Goal: Task Accomplishment & Management: Manage account settings

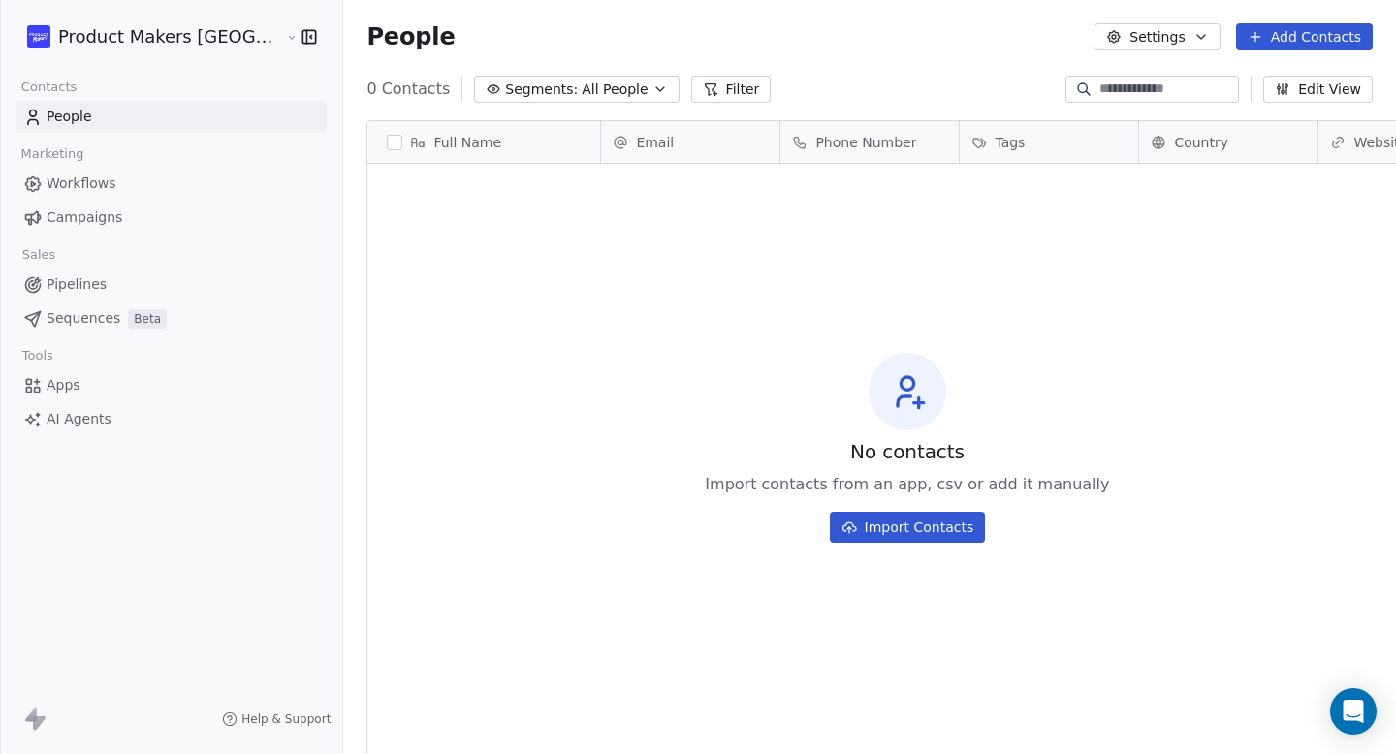
scroll to position [664, 1127]
click at [218, 286] on link "Pipelines" at bounding box center [171, 285] width 311 height 32
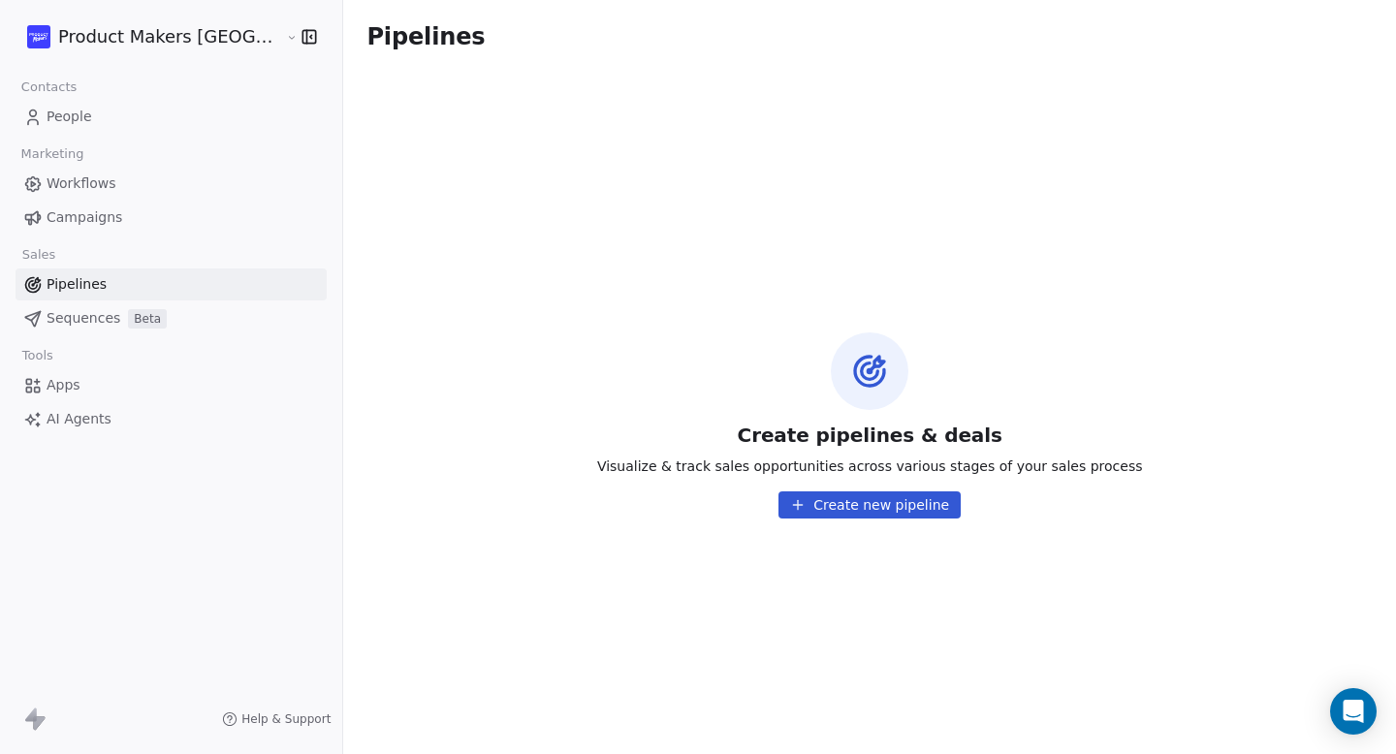
click at [189, 116] on link "People" at bounding box center [171, 117] width 311 height 32
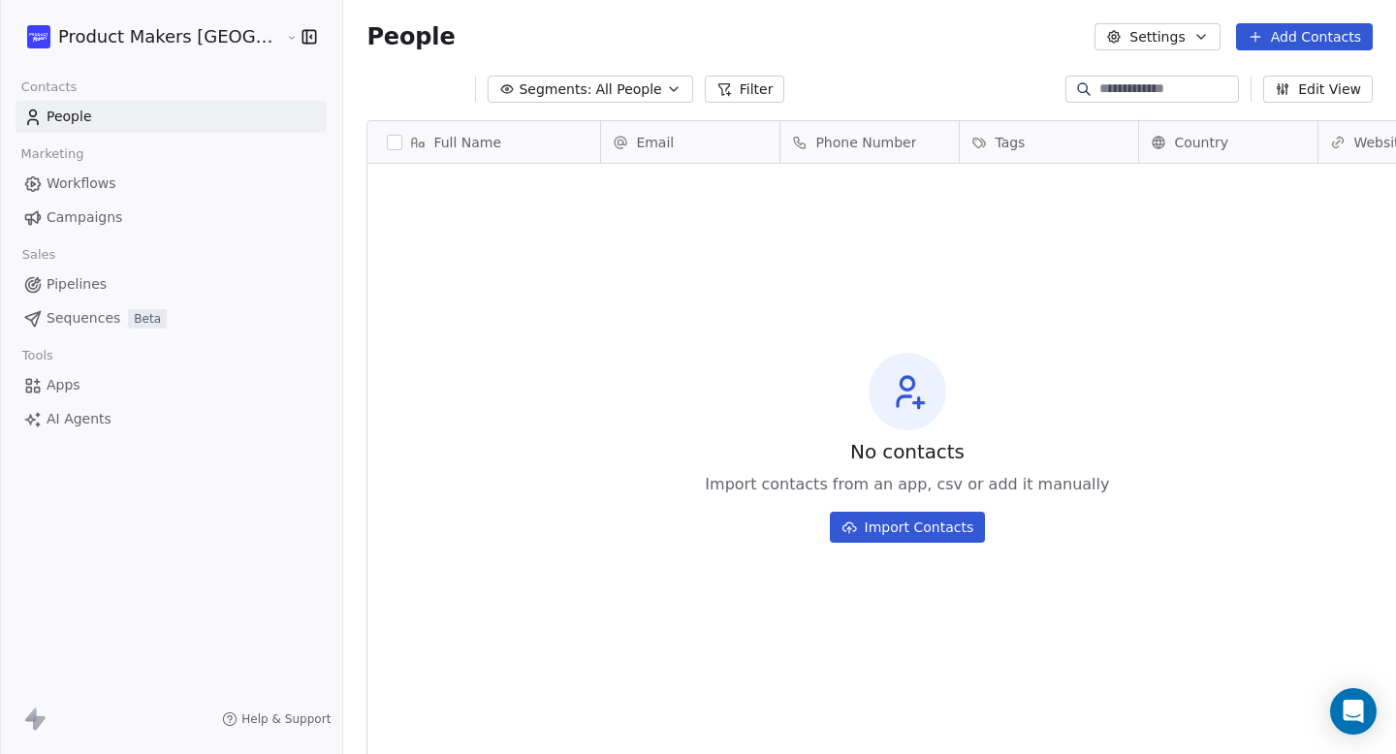
scroll to position [664, 1127]
click at [189, 179] on link "Workflows" at bounding box center [171, 184] width 311 height 32
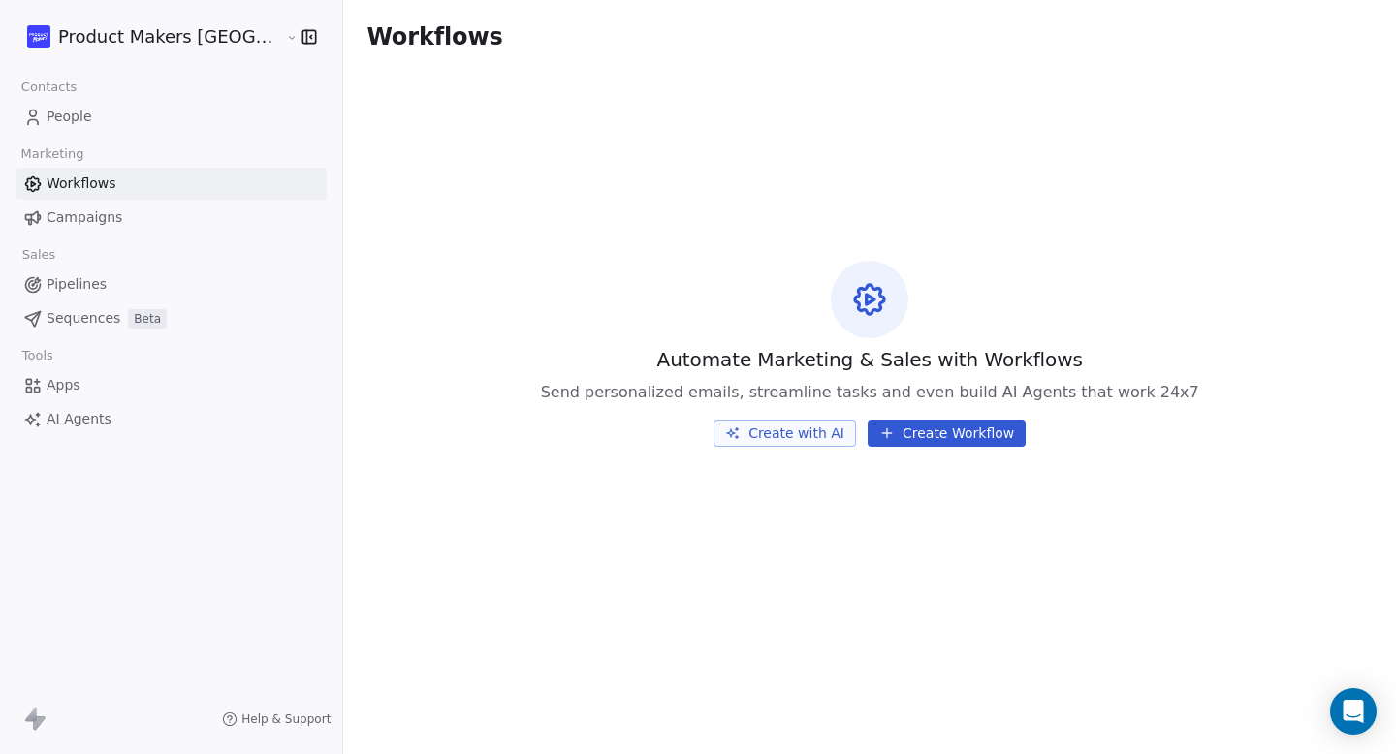
click at [189, 112] on link "People" at bounding box center [171, 117] width 311 height 32
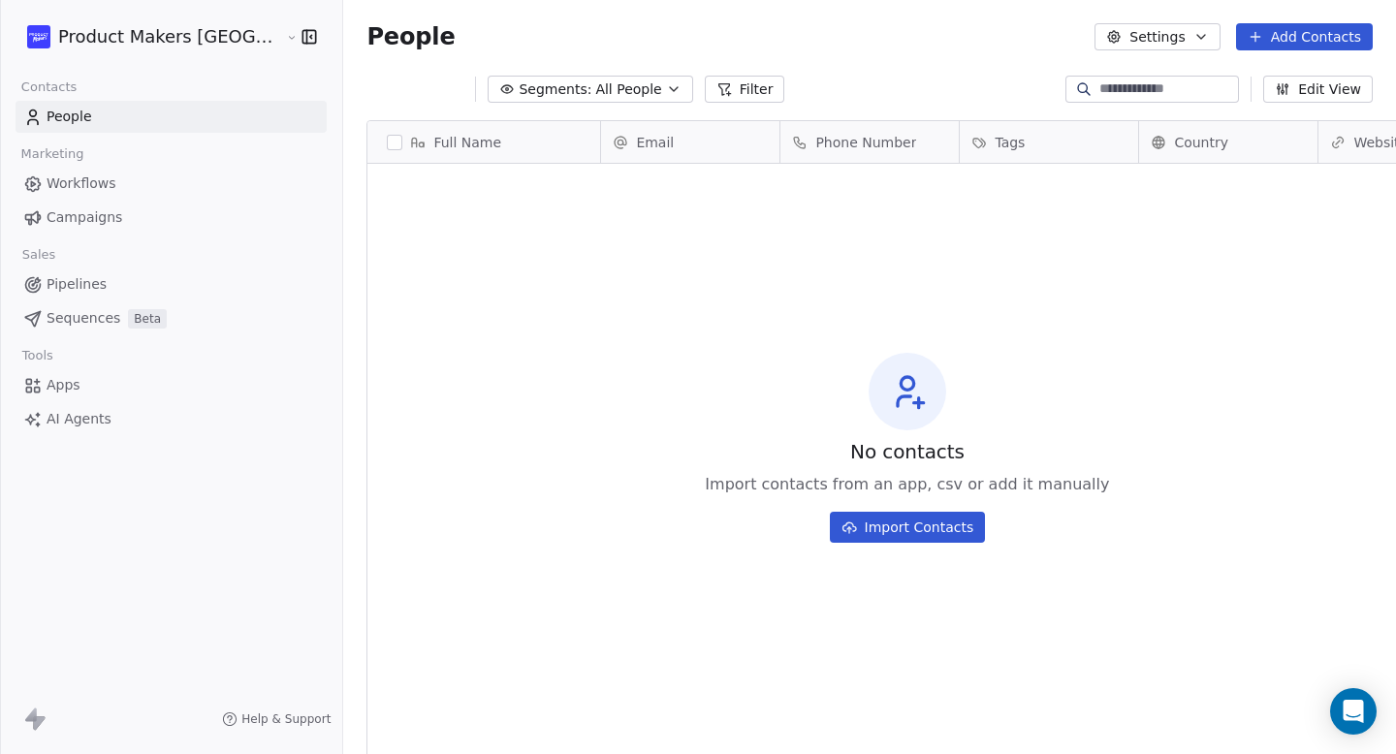
scroll to position [664, 1127]
click at [859, 536] on button "Import Contacts" at bounding box center [908, 527] width 156 height 31
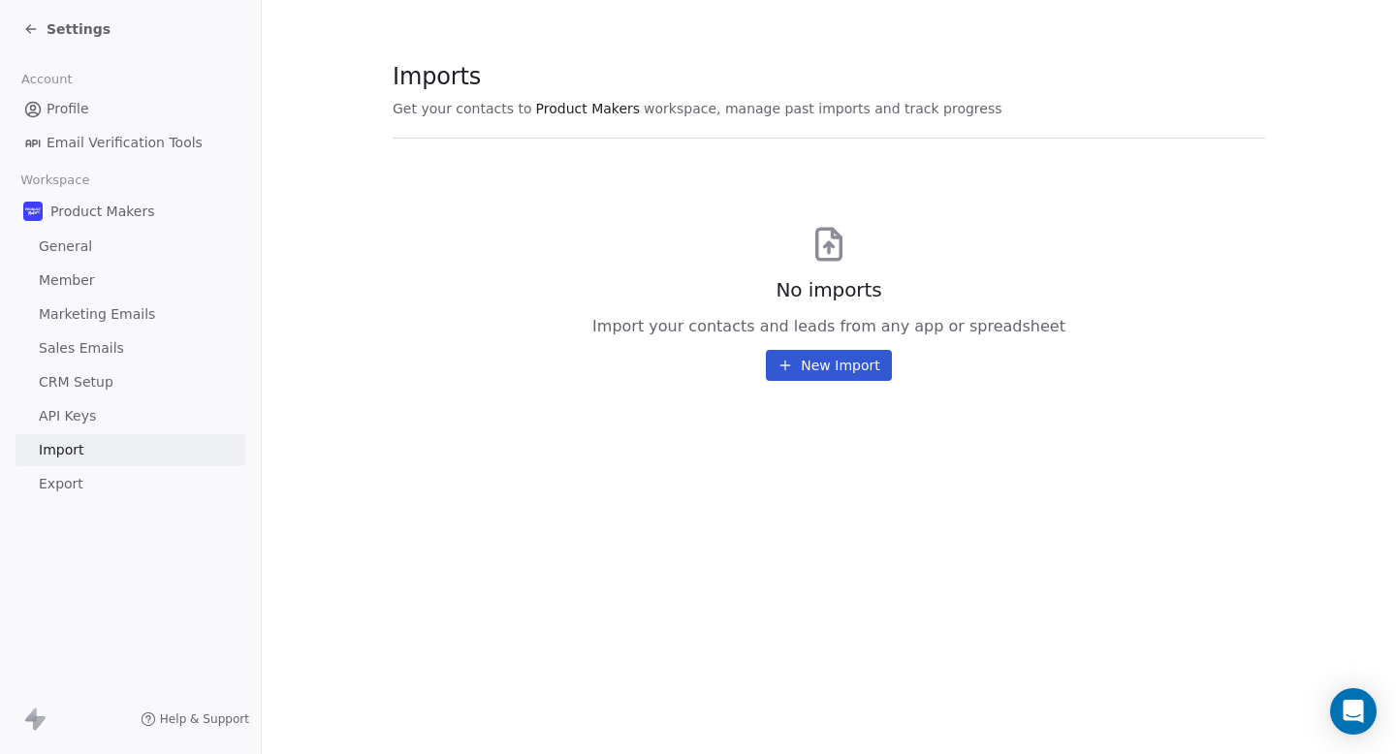
click at [833, 379] on button "New Import" at bounding box center [828, 365] width 125 height 31
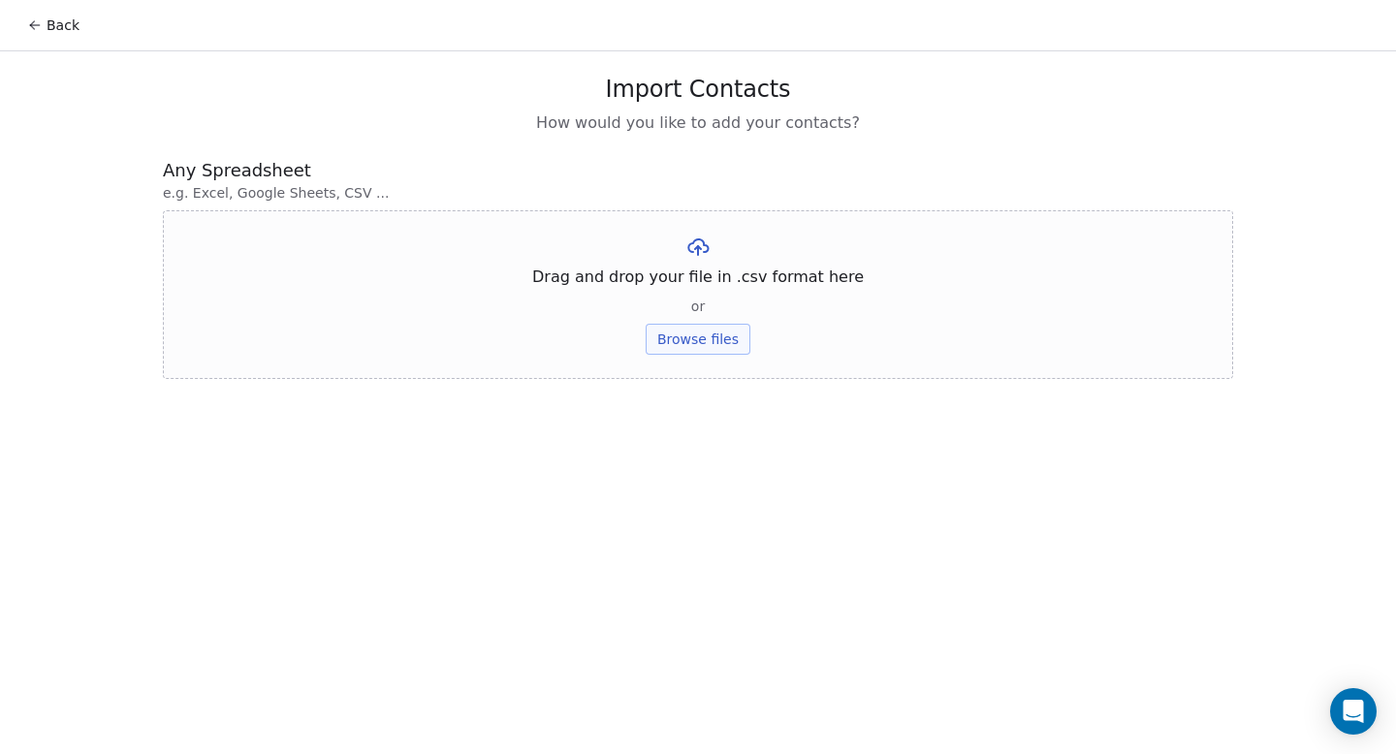
click at [728, 346] on button "Browse files" at bounding box center [698, 339] width 105 height 31
click at [718, 346] on button "Browse files" at bounding box center [698, 339] width 105 height 31
click at [727, 333] on button "Browse files" at bounding box center [698, 339] width 105 height 31
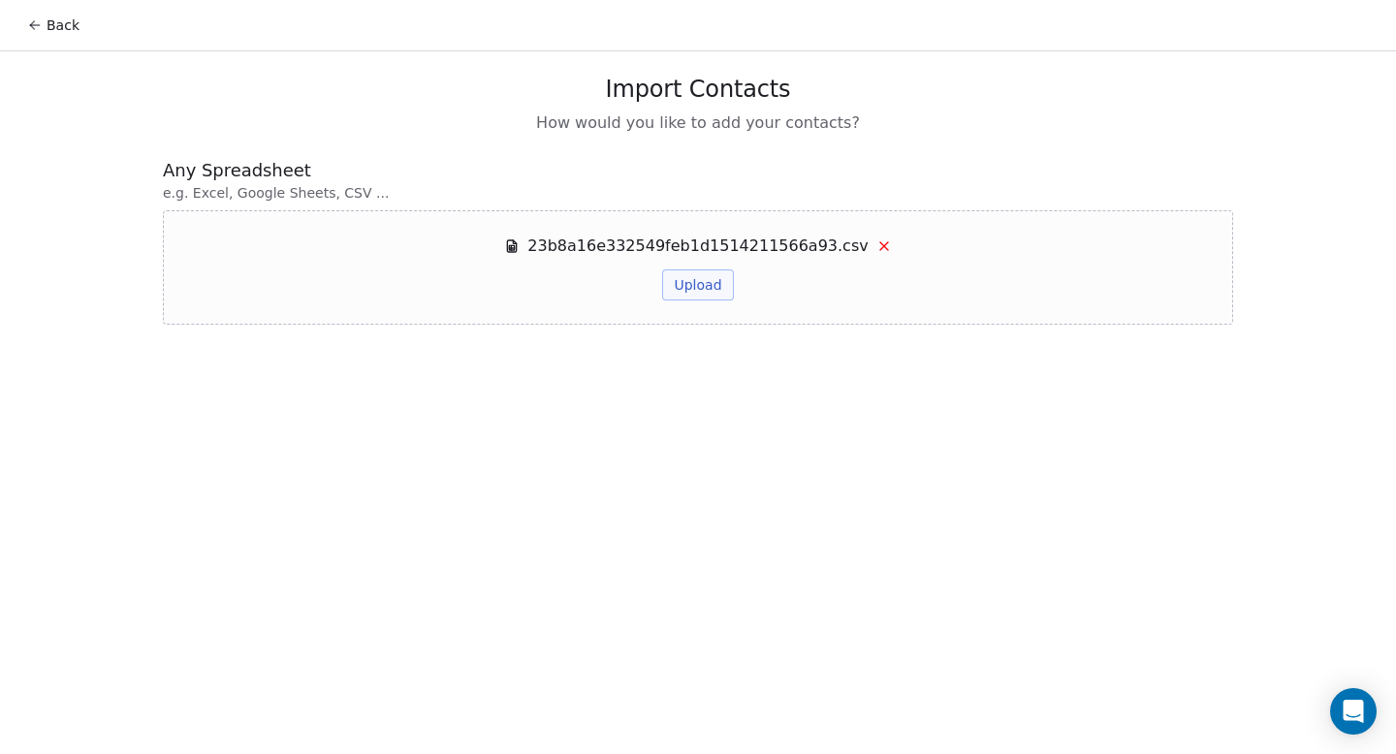
click at [670, 278] on button "Upload" at bounding box center [697, 285] width 71 height 31
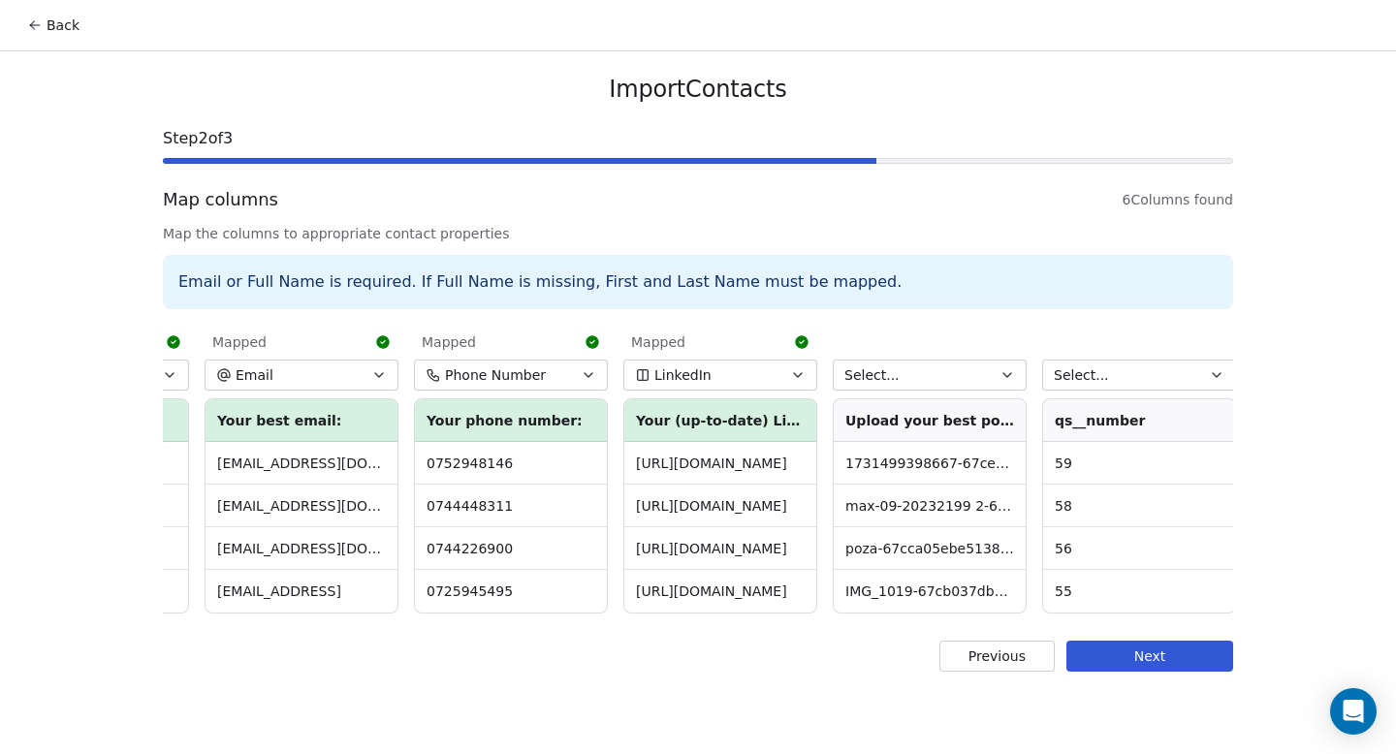
scroll to position [0, 171]
click at [934, 384] on button "Select..." at bounding box center [927, 375] width 194 height 31
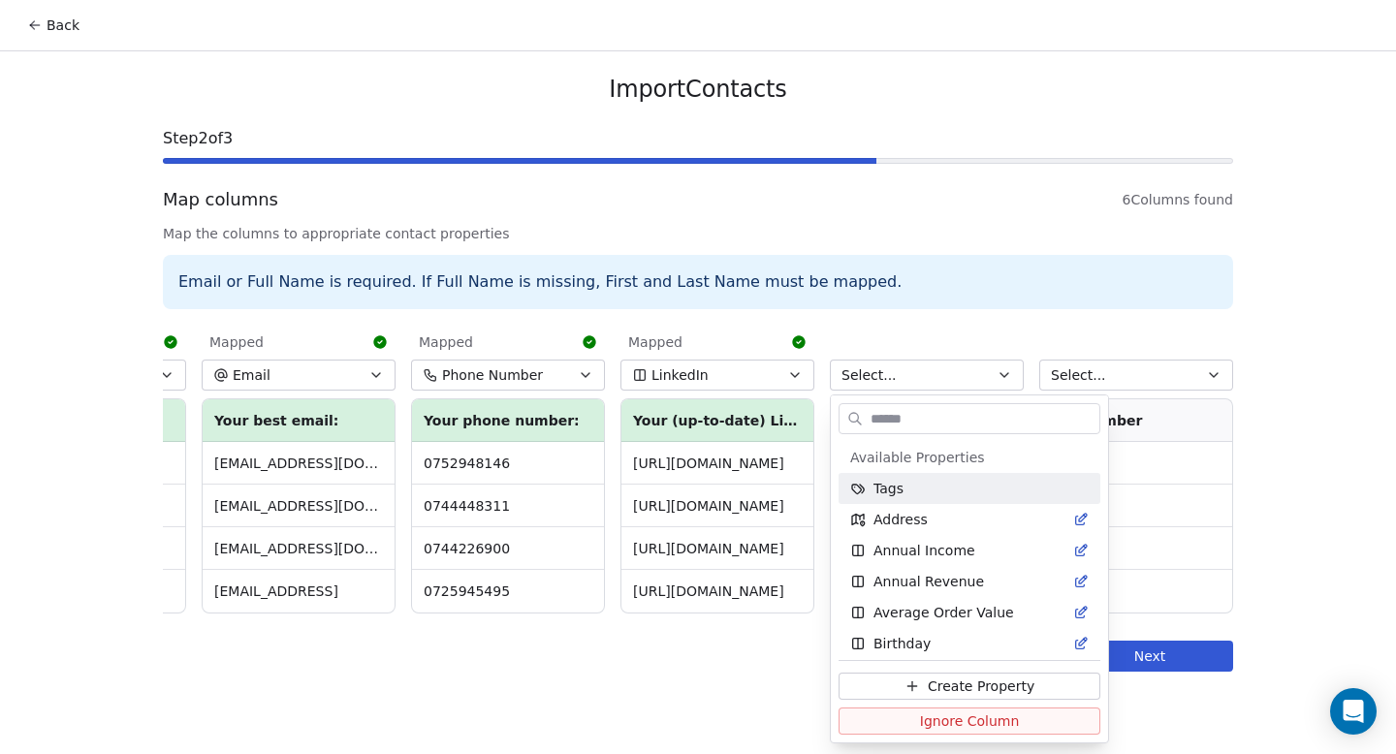
click at [982, 351] on html "Back Import Contacts Step 2 of 3 Map columns 6 Columns found Map the columns to…" at bounding box center [698, 377] width 1396 height 754
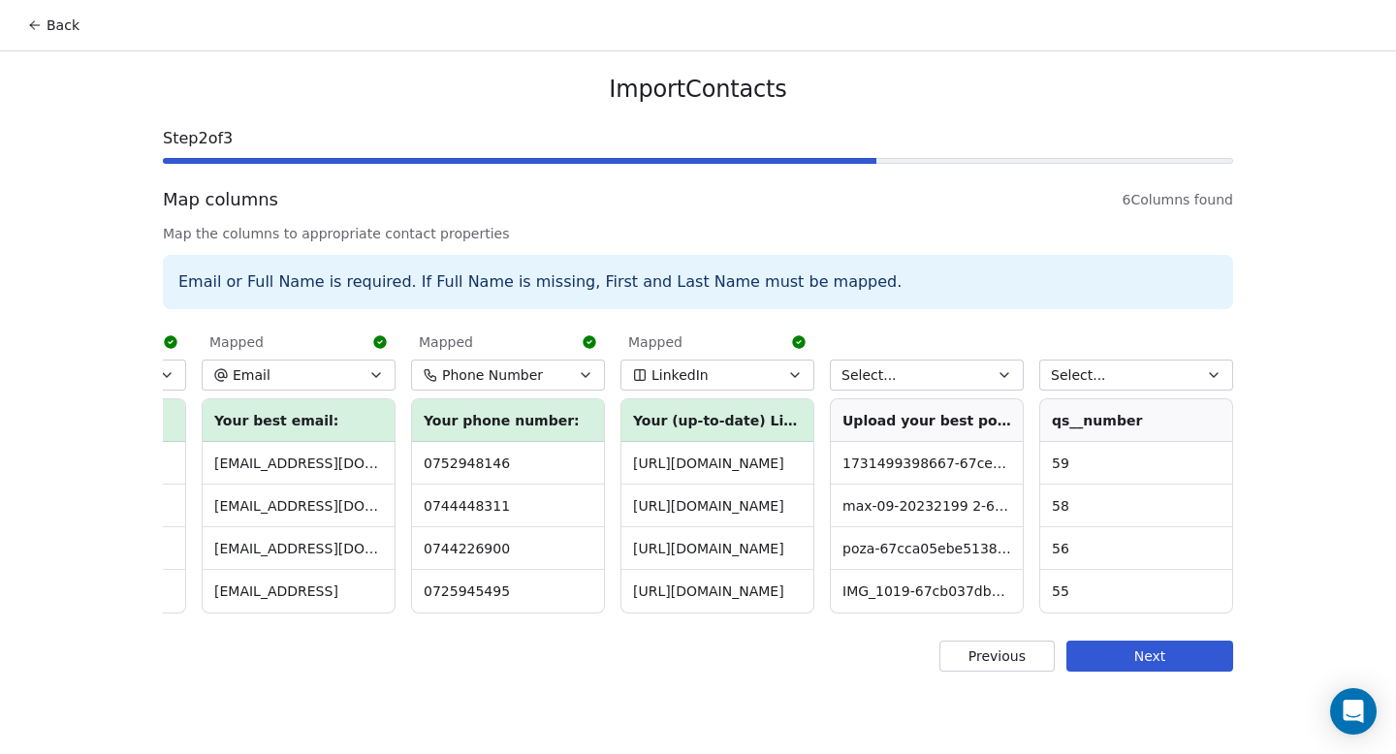
click at [975, 423] on th "Upload your best portrait photo:" at bounding box center [927, 420] width 192 height 43
click at [983, 427] on th "Upload your best portrait photo:" at bounding box center [927, 420] width 192 height 43
click at [1137, 376] on button "Select..." at bounding box center [1136, 375] width 194 height 31
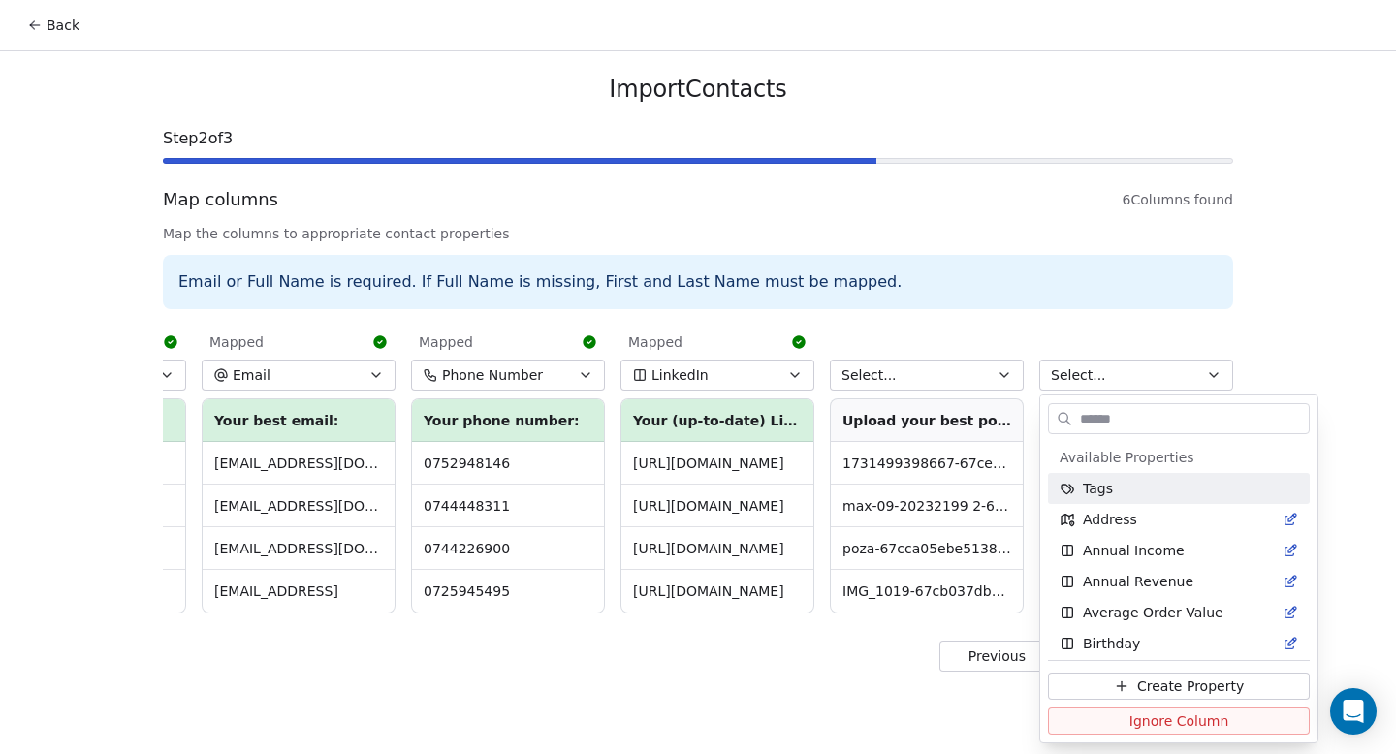
click at [1196, 371] on html "Back Import Contacts Step 2 of 3 Map columns 6 Columns found Map the columns to…" at bounding box center [698, 377] width 1396 height 754
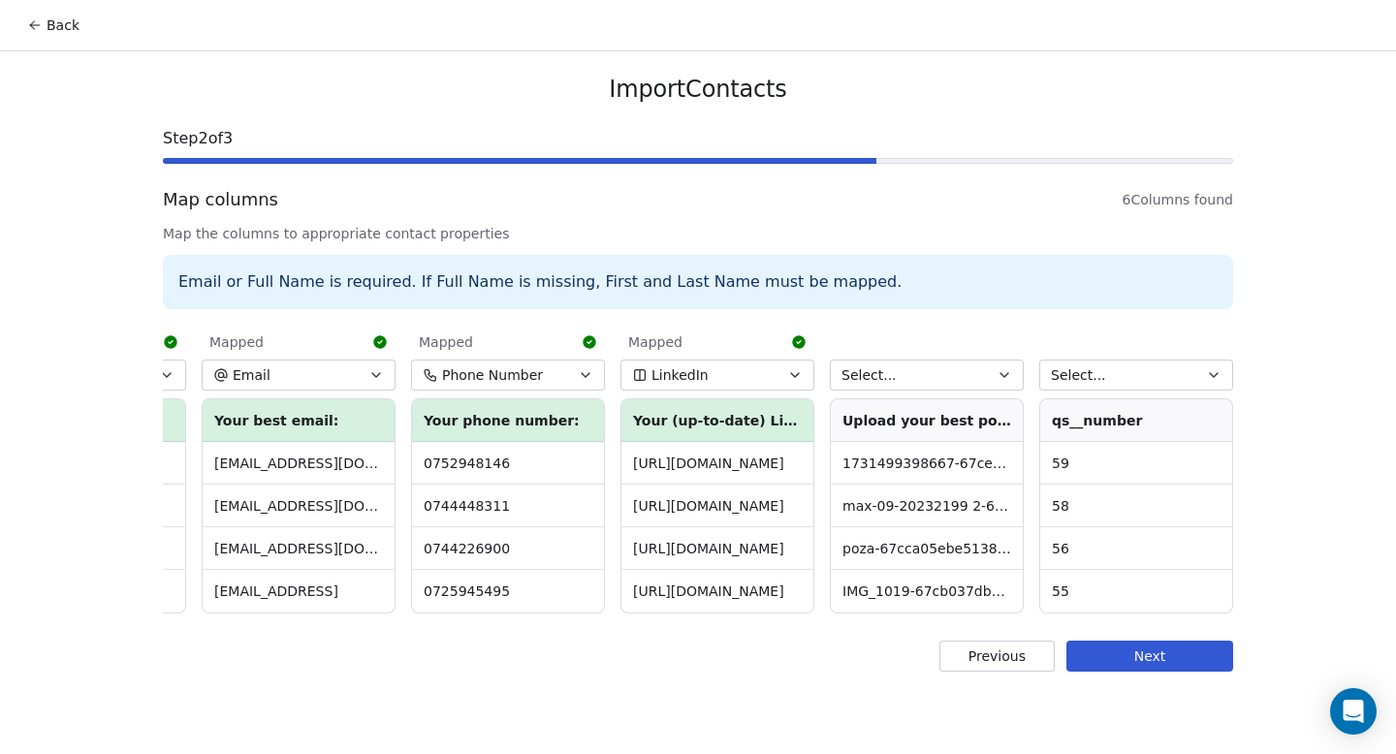
click at [945, 378] on button "Select..." at bounding box center [927, 375] width 194 height 31
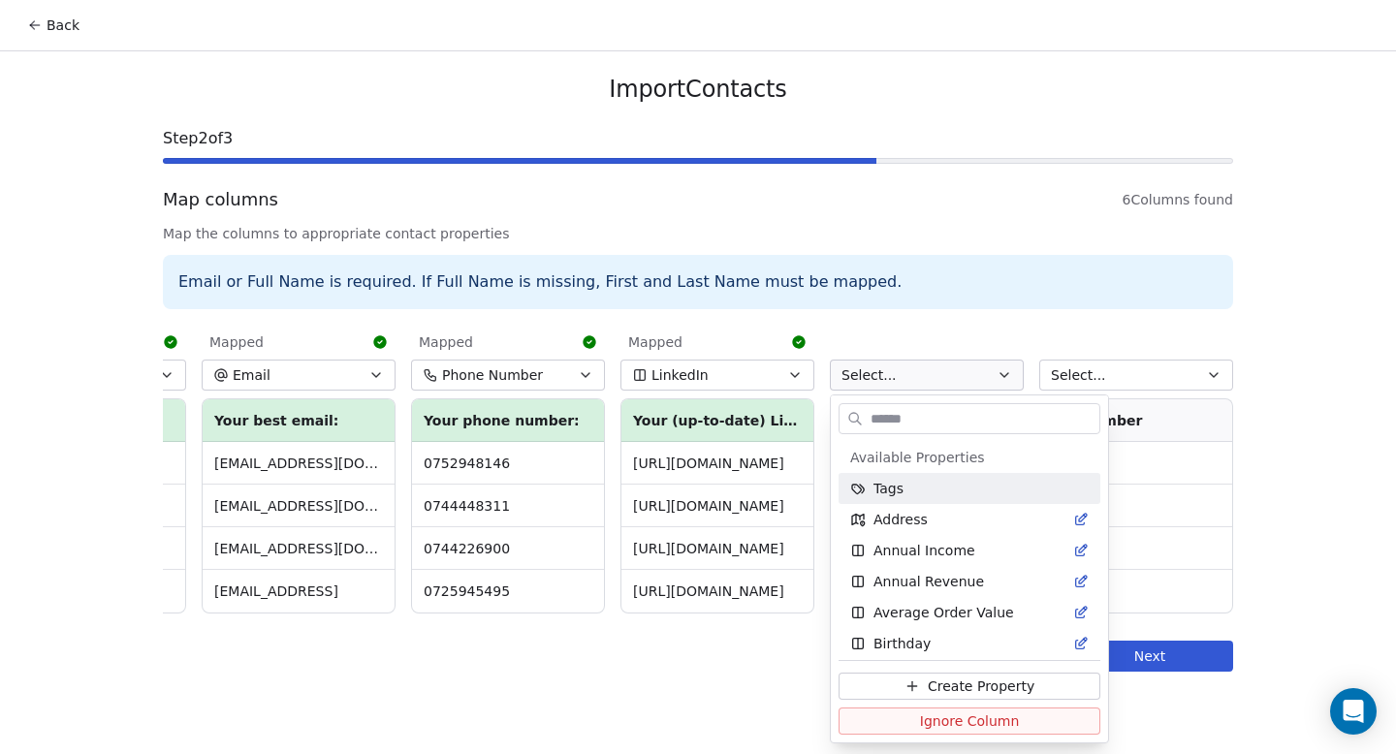
click at [935, 429] on input "text" at bounding box center [983, 419] width 233 height 28
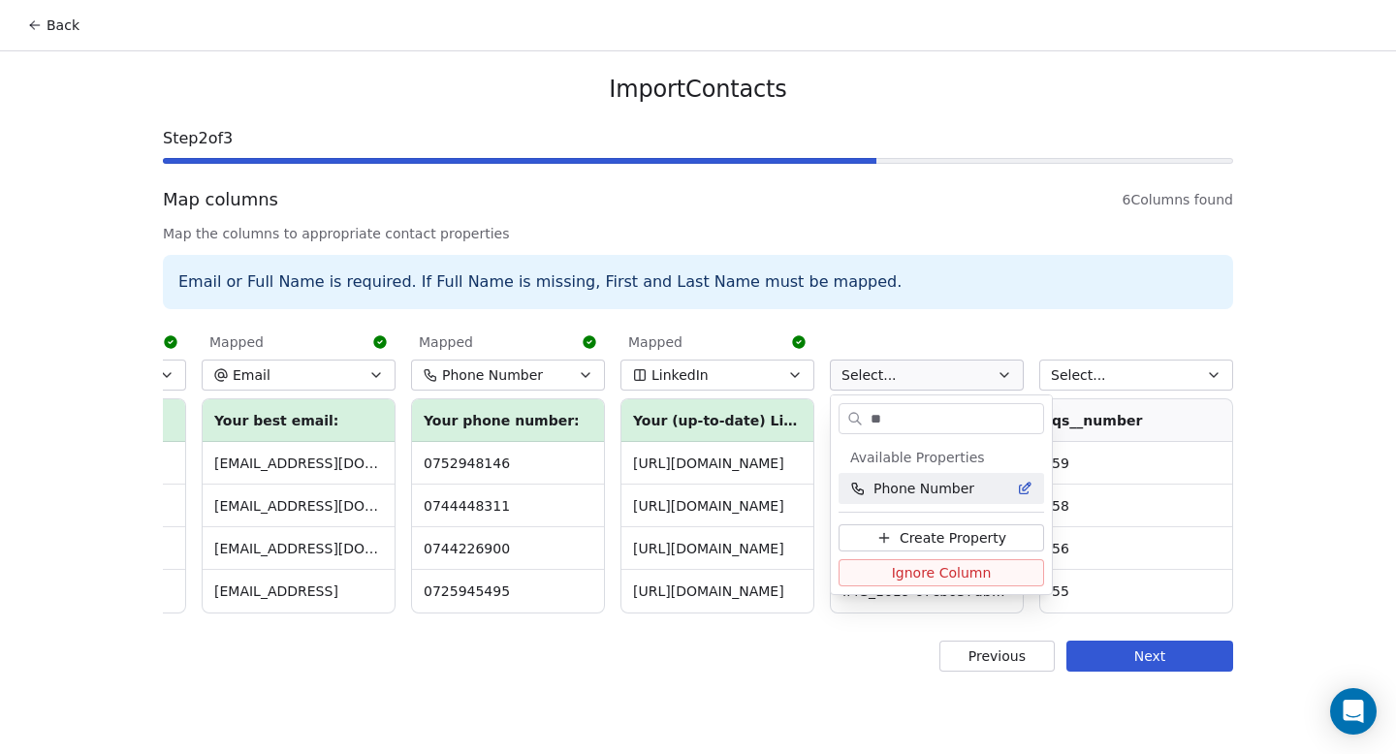
type input "*"
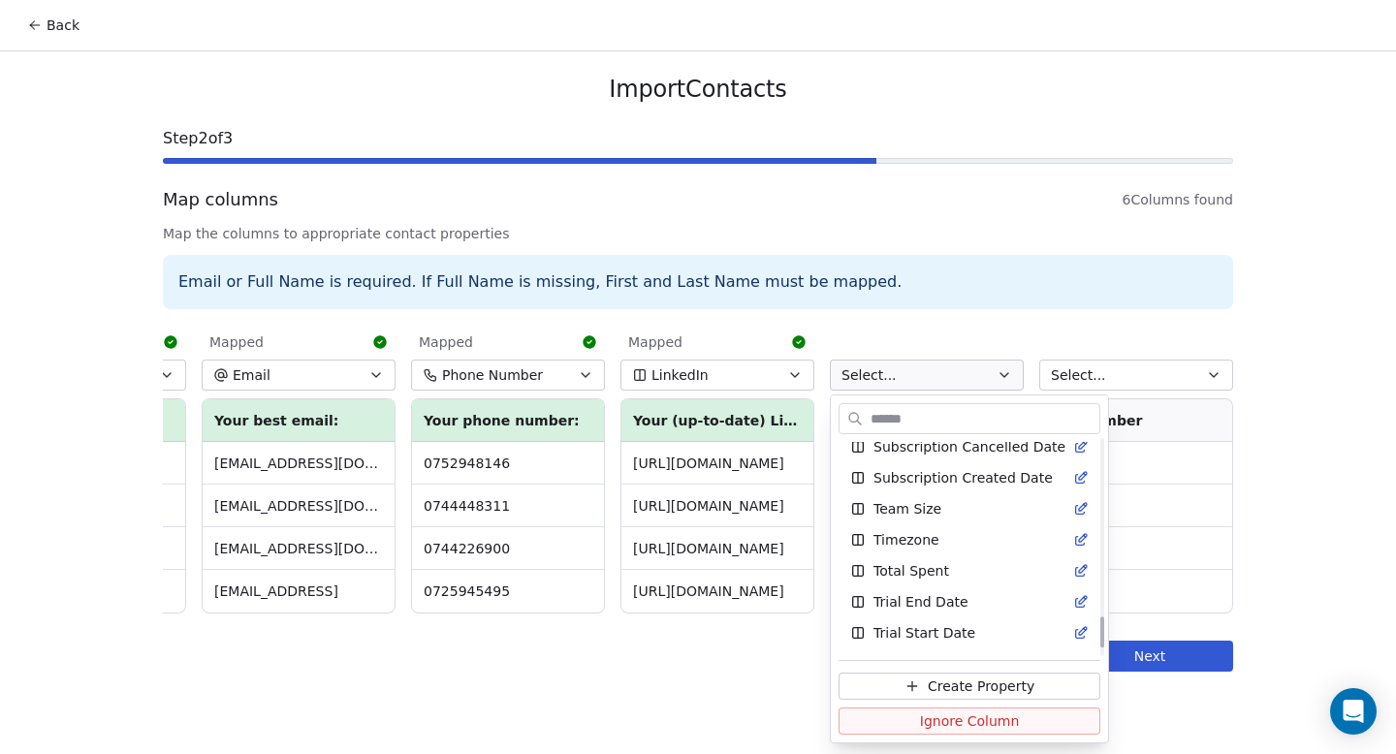
scroll to position [1247, 0]
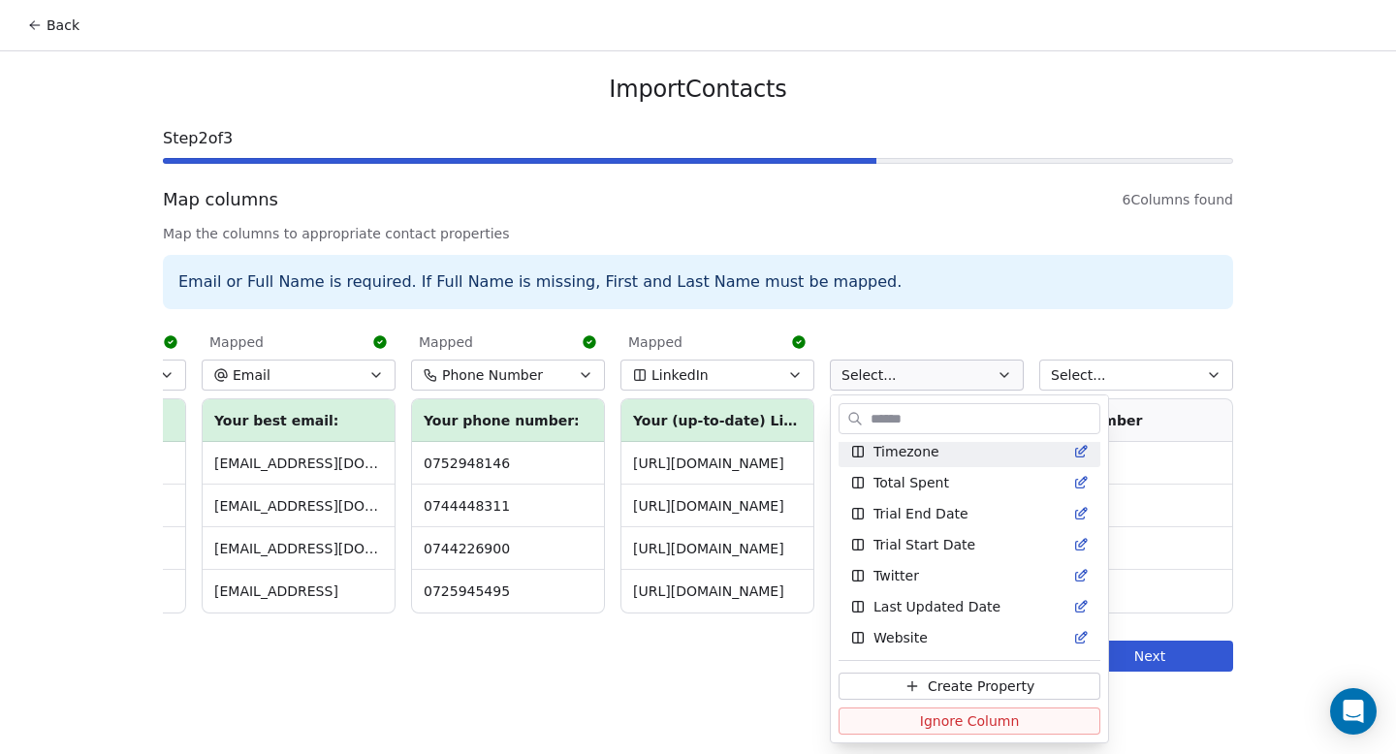
click at [1114, 369] on html "Back Import Contacts Step 2 of 3 Map columns 6 Columns found Map the columns to…" at bounding box center [698, 377] width 1396 height 754
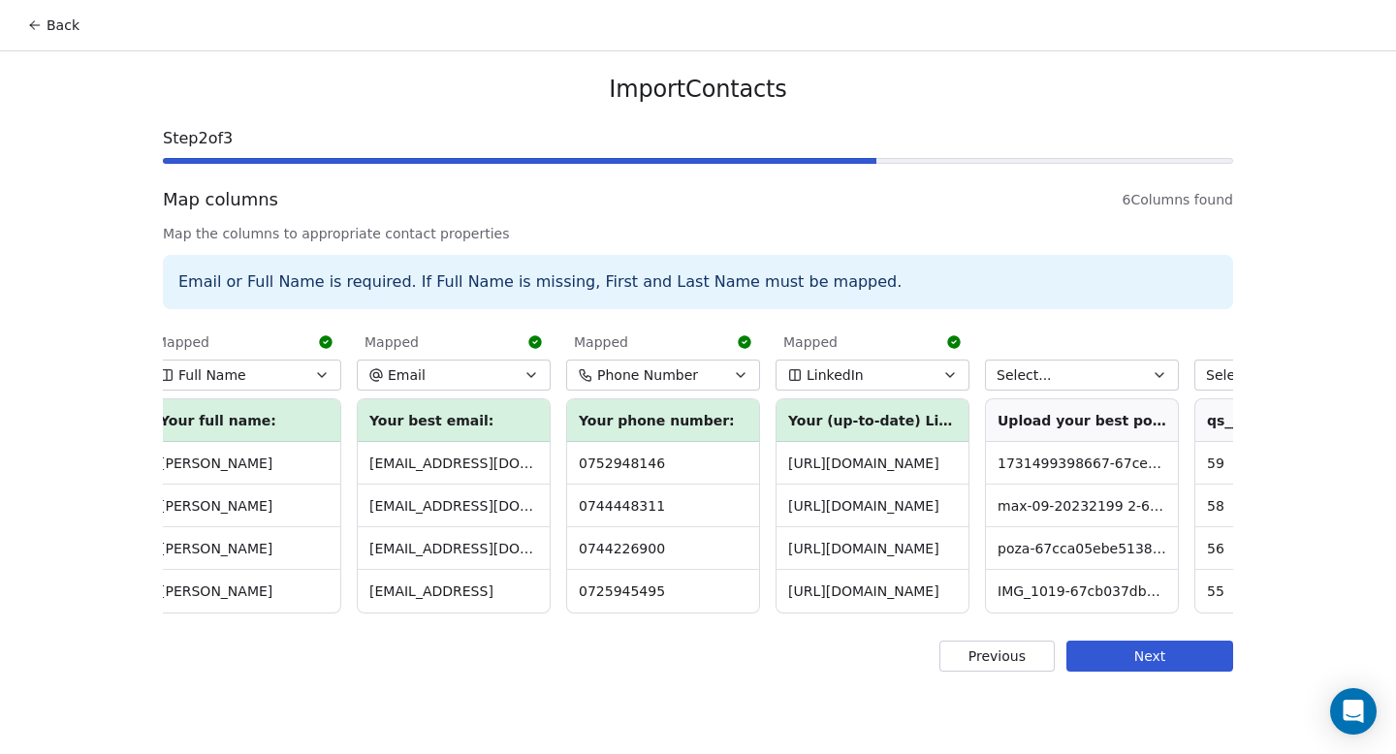
scroll to position [0, 0]
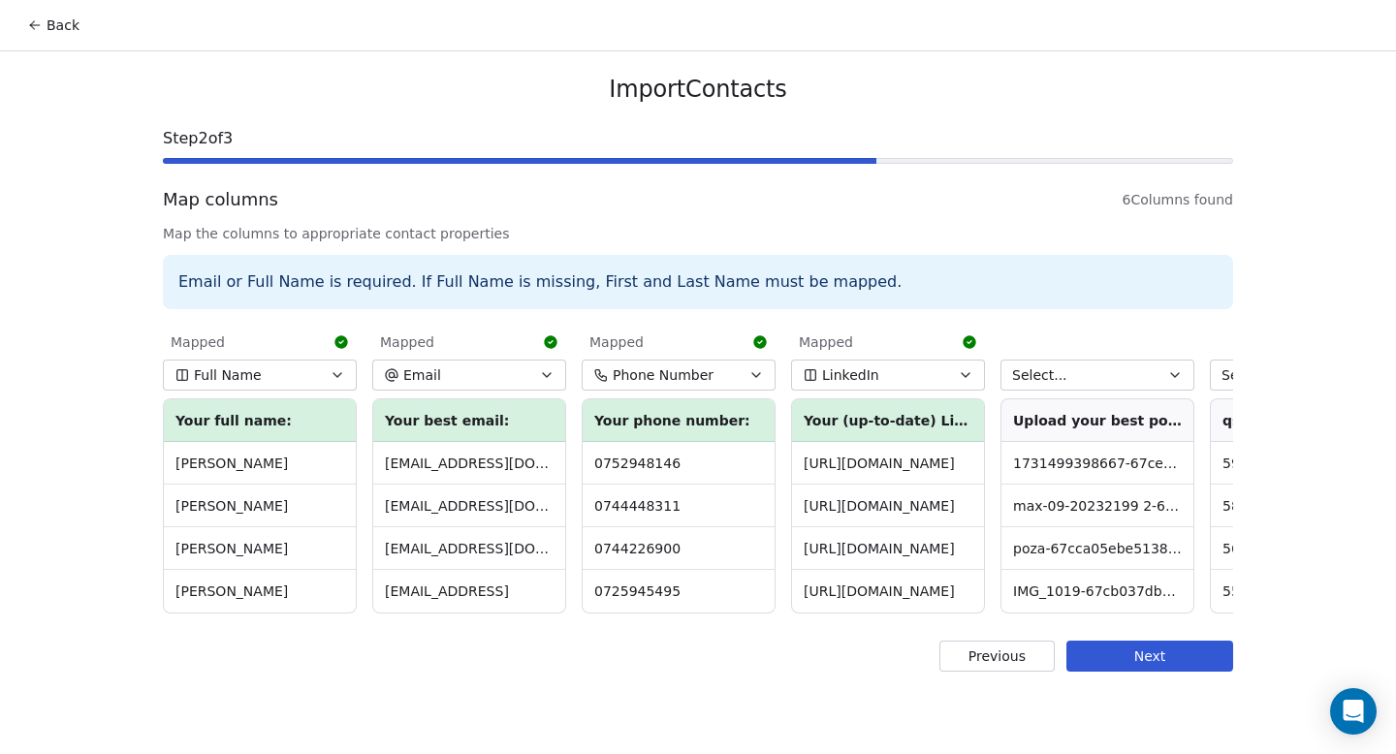
click at [1169, 654] on button "Next" at bounding box center [1149, 656] width 167 height 31
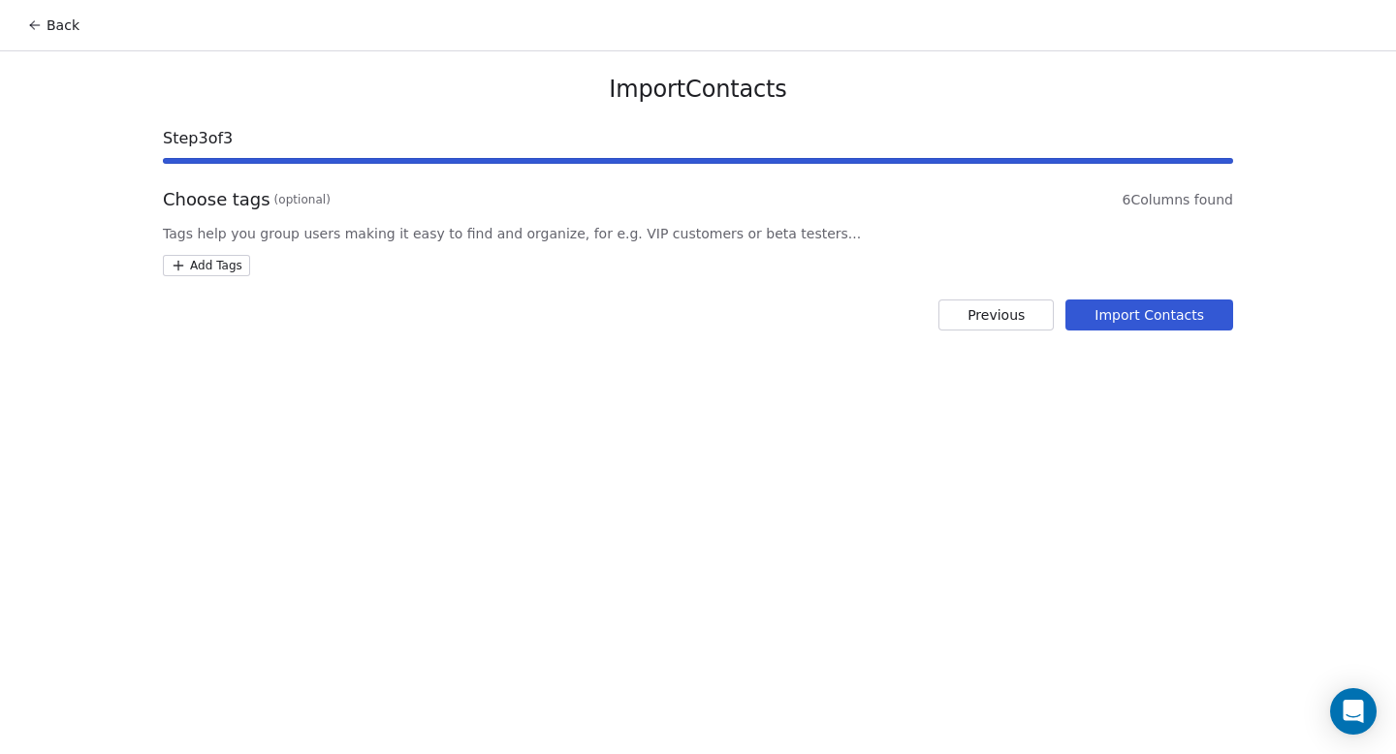
click at [240, 249] on div "Choose tags (optional) 6 Columns found Tags help you group users making it easy…" at bounding box center [698, 231] width 1070 height 89
click at [236, 261] on html "Back Import Contacts Step 3 of 3 Choose tags (optional) 6 Columns found Tags he…" at bounding box center [698, 377] width 1396 height 754
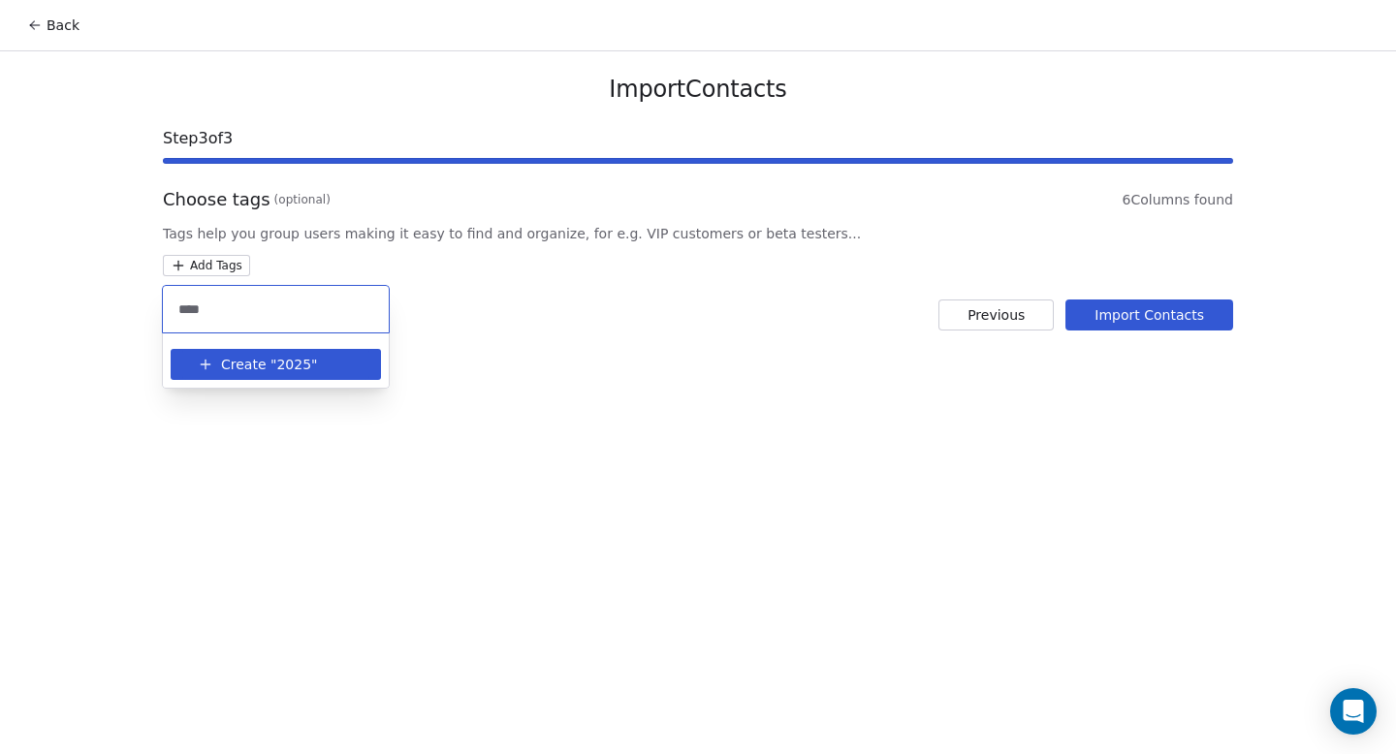
type input "****"
click at [235, 371] on span "Create "" at bounding box center [248, 365] width 55 height 20
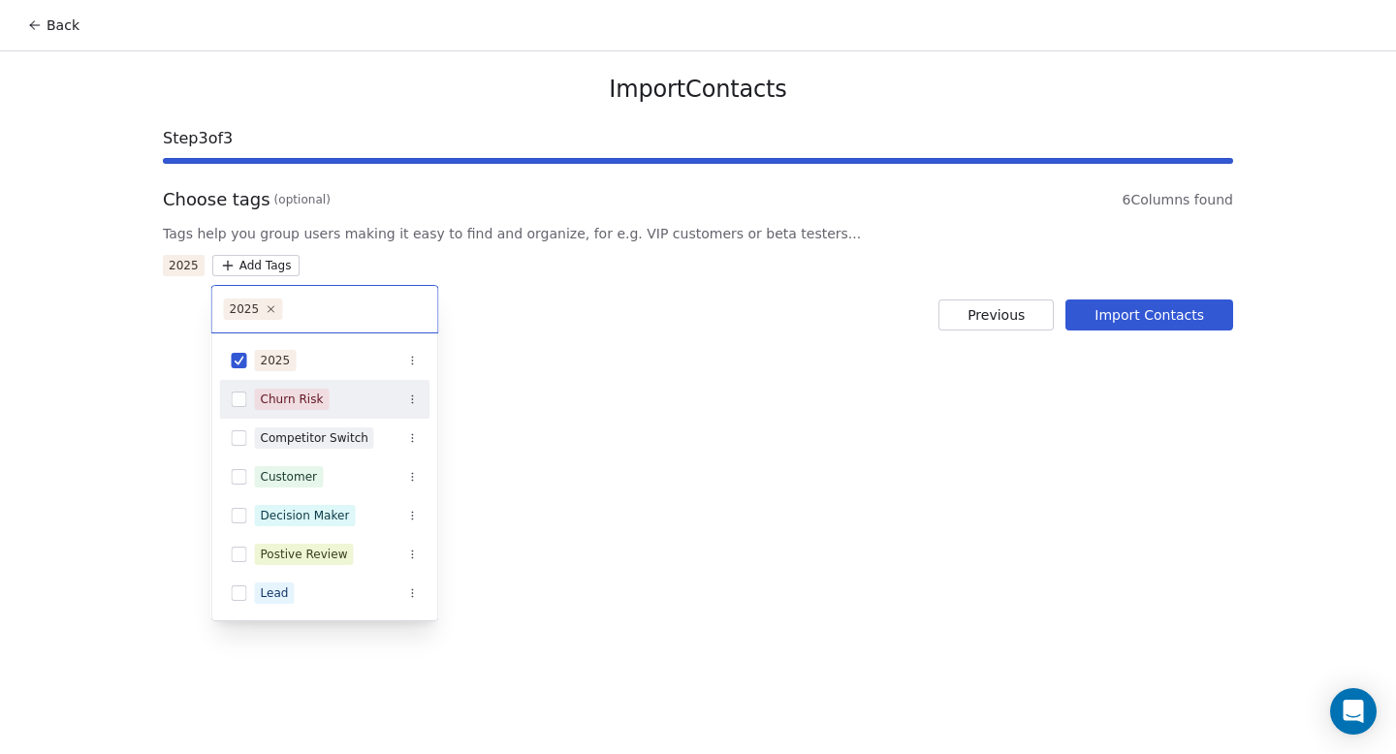
click at [1171, 312] on html "Back Import Contacts Step 3 of 3 Choose tags (optional) 6 Columns found Tags he…" at bounding box center [698, 377] width 1396 height 754
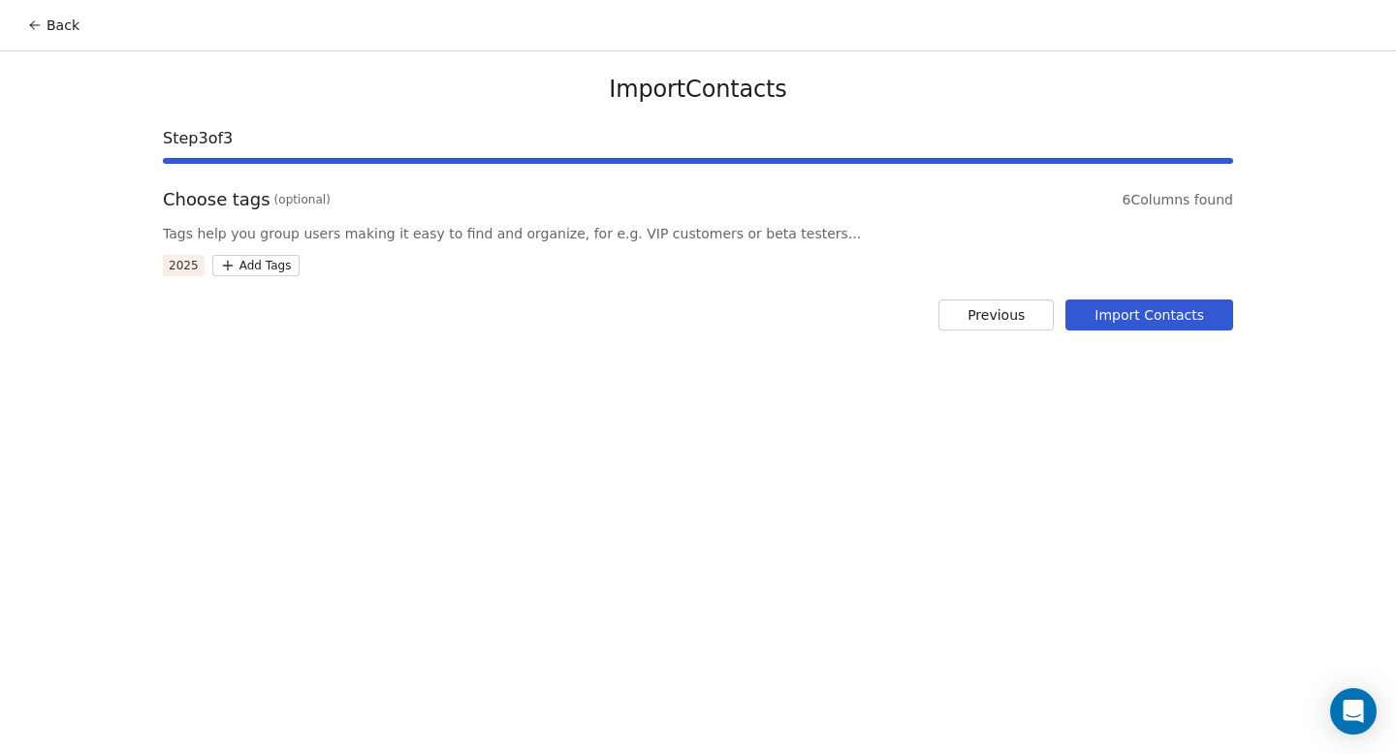
click at [1154, 313] on button "Import Contacts" at bounding box center [1149, 315] width 168 height 31
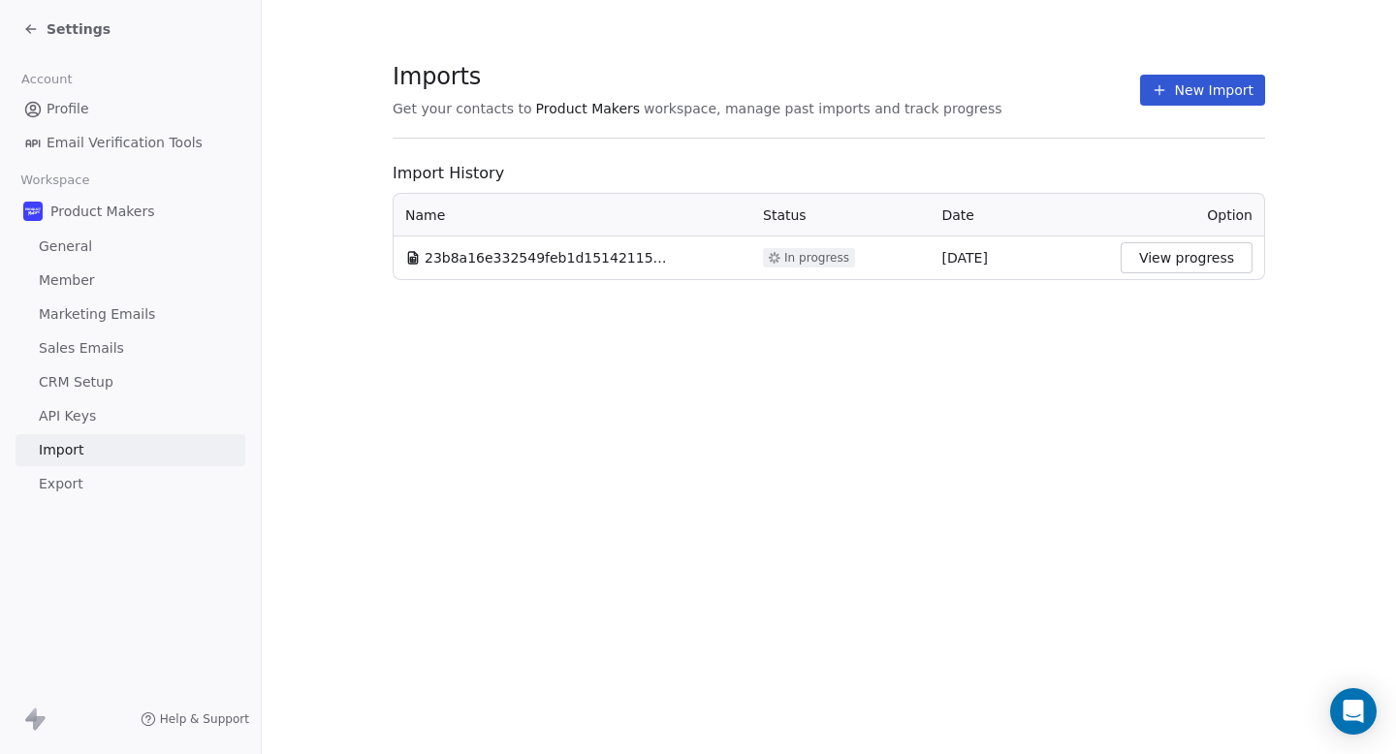
click at [616, 262] on span "23b8a16e332549feb1d1514211566a93.csv" at bounding box center [546, 257] width 242 height 19
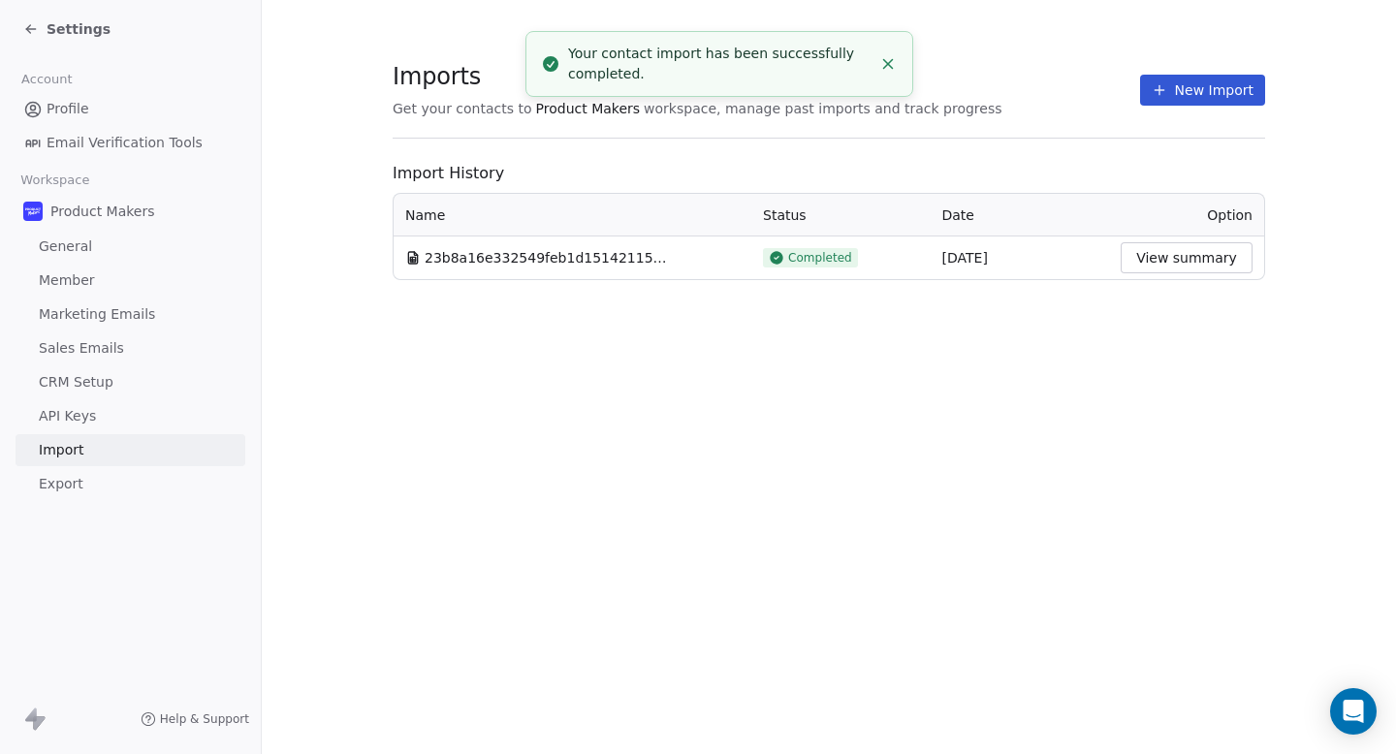
click at [1195, 261] on button "View summary" at bounding box center [1187, 257] width 132 height 31
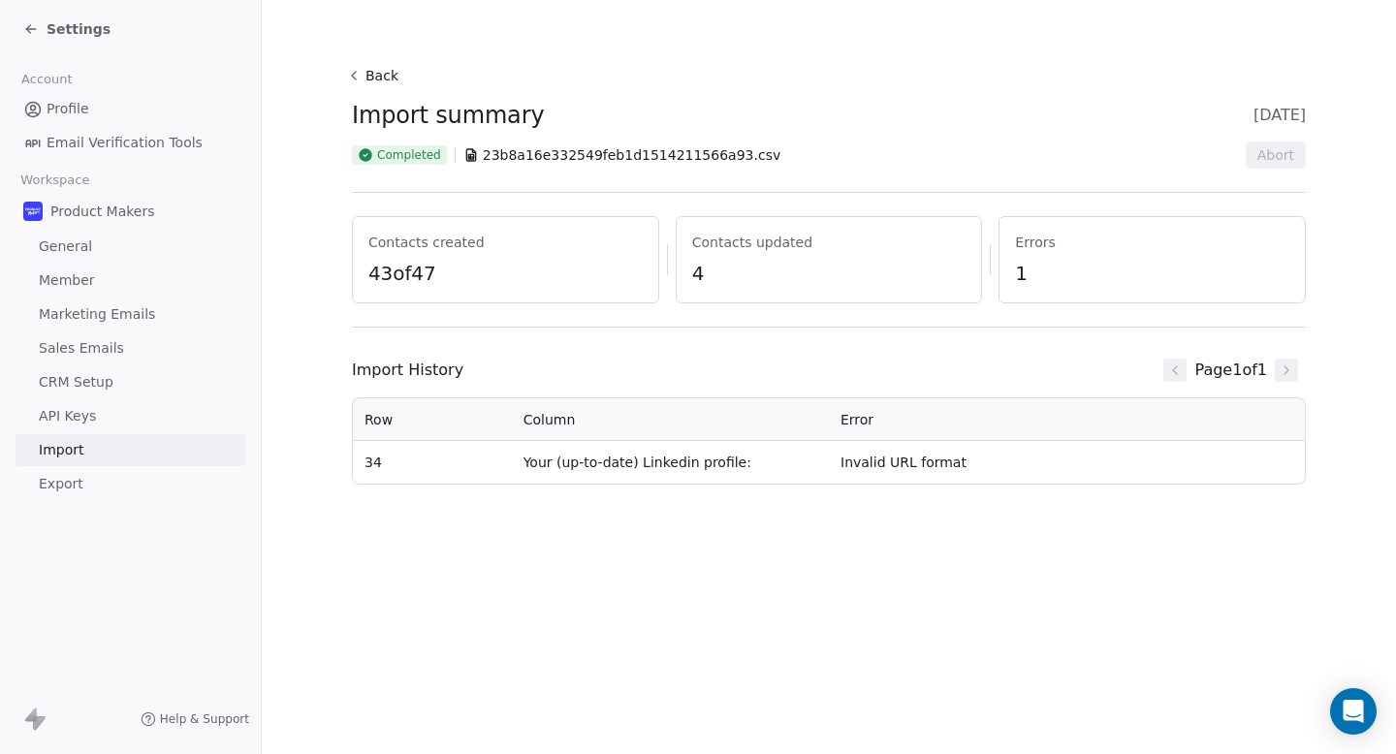
click at [94, 247] on link "General" at bounding box center [131, 247] width 230 height 32
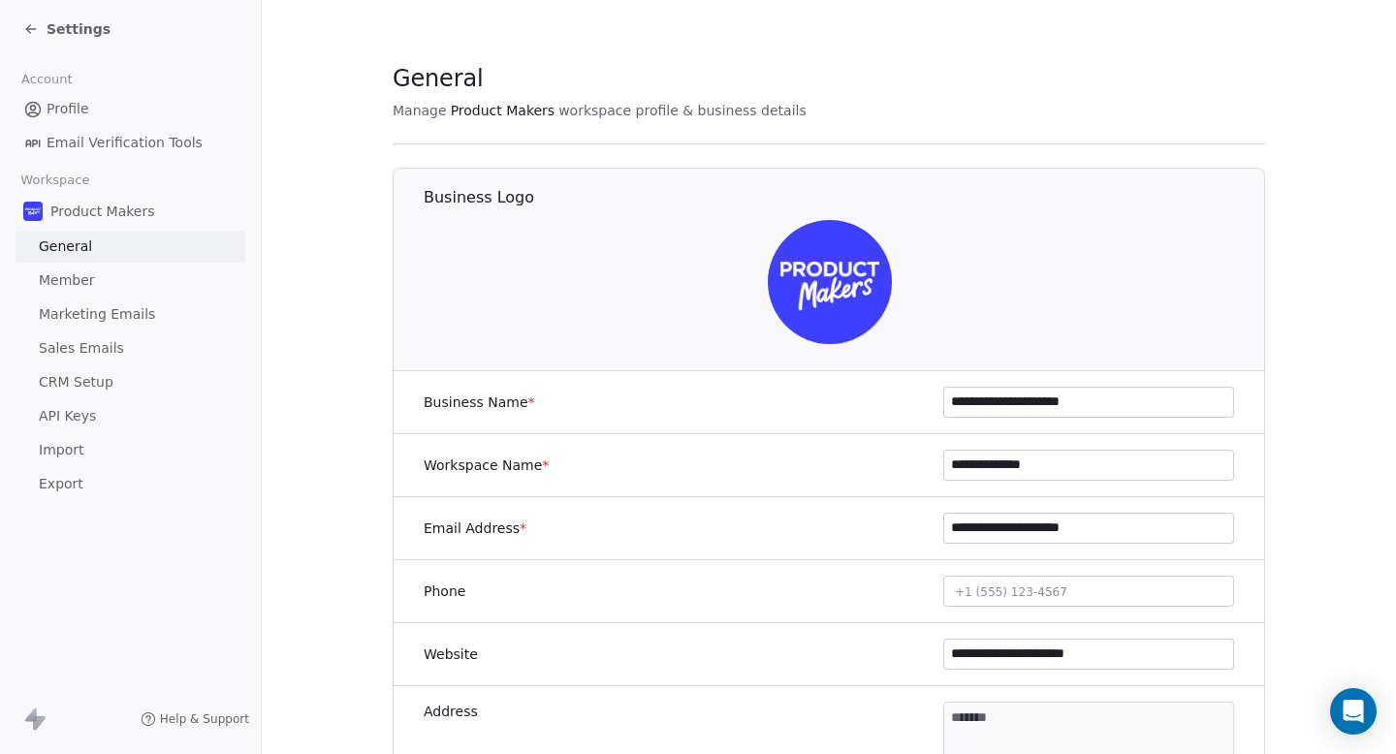
click at [109, 297] on div "Product Makers General Member Marketing Emails Sales Emails CRM Setup API Keys …" at bounding box center [131, 347] width 230 height 306
click at [94, 450] on link "Import" at bounding box center [131, 450] width 230 height 32
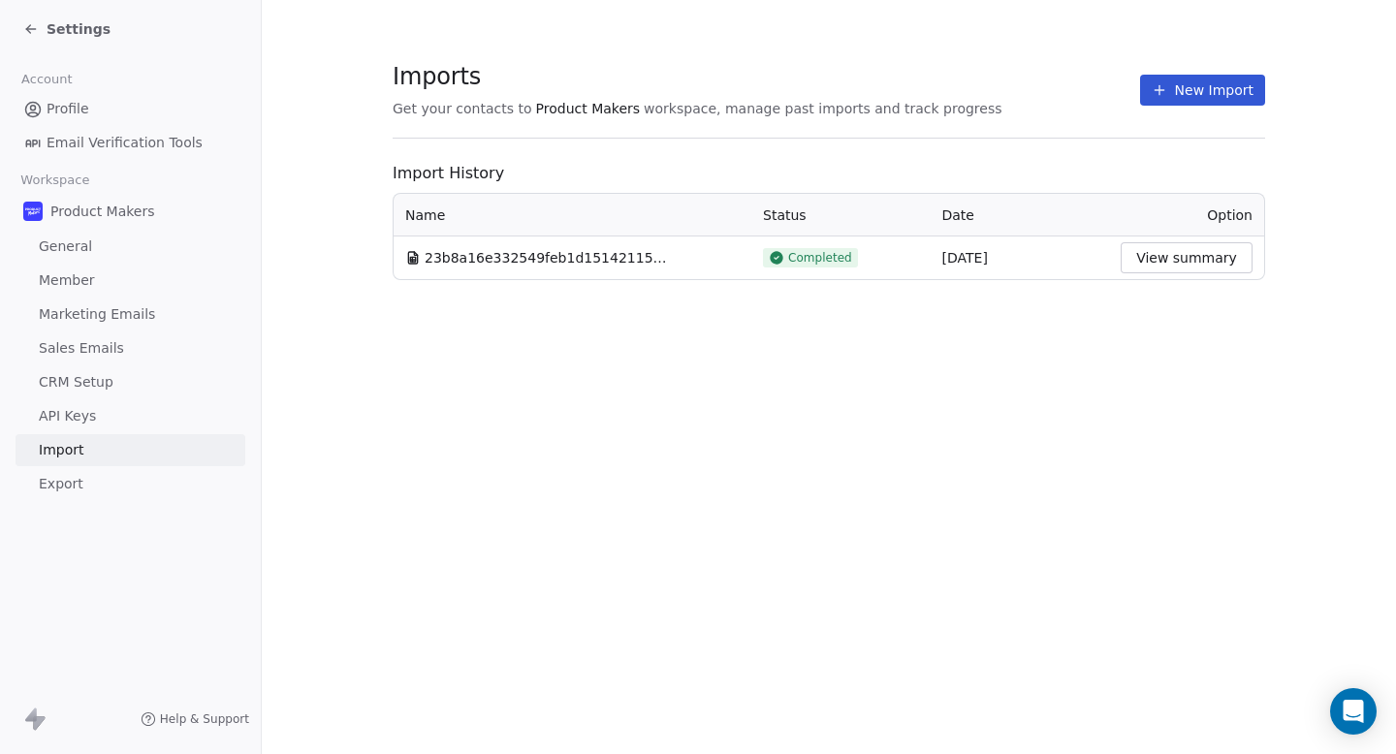
click at [769, 264] on icon at bounding box center [777, 258] width 16 height 16
click at [558, 265] on span "23b8a16e332549feb1d1514211566a93.csv" at bounding box center [546, 257] width 242 height 19
click at [39, 33] on div "Settings" at bounding box center [66, 28] width 87 height 19
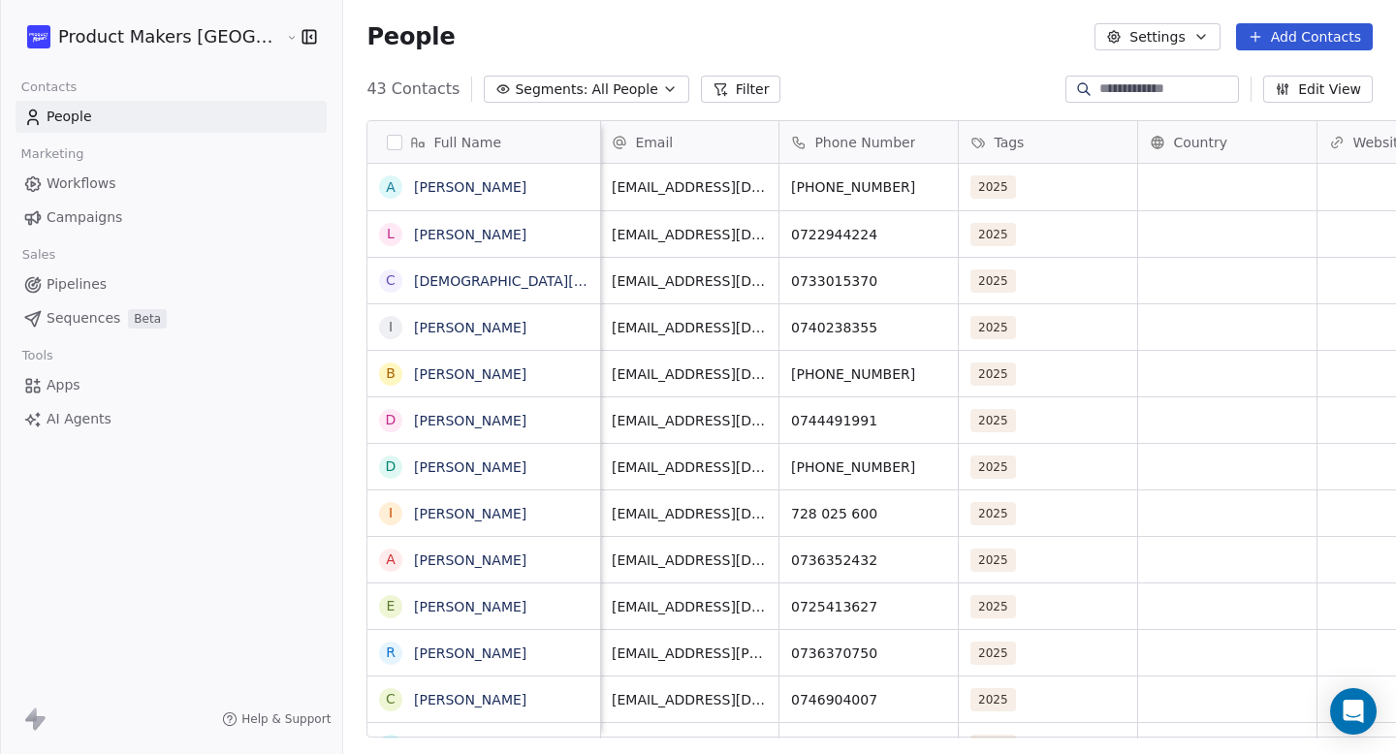
click at [1315, 44] on button "Add Contacts" at bounding box center [1304, 36] width 137 height 27
click at [1329, 111] on span "Import from CSV" at bounding box center [1300, 110] width 112 height 20
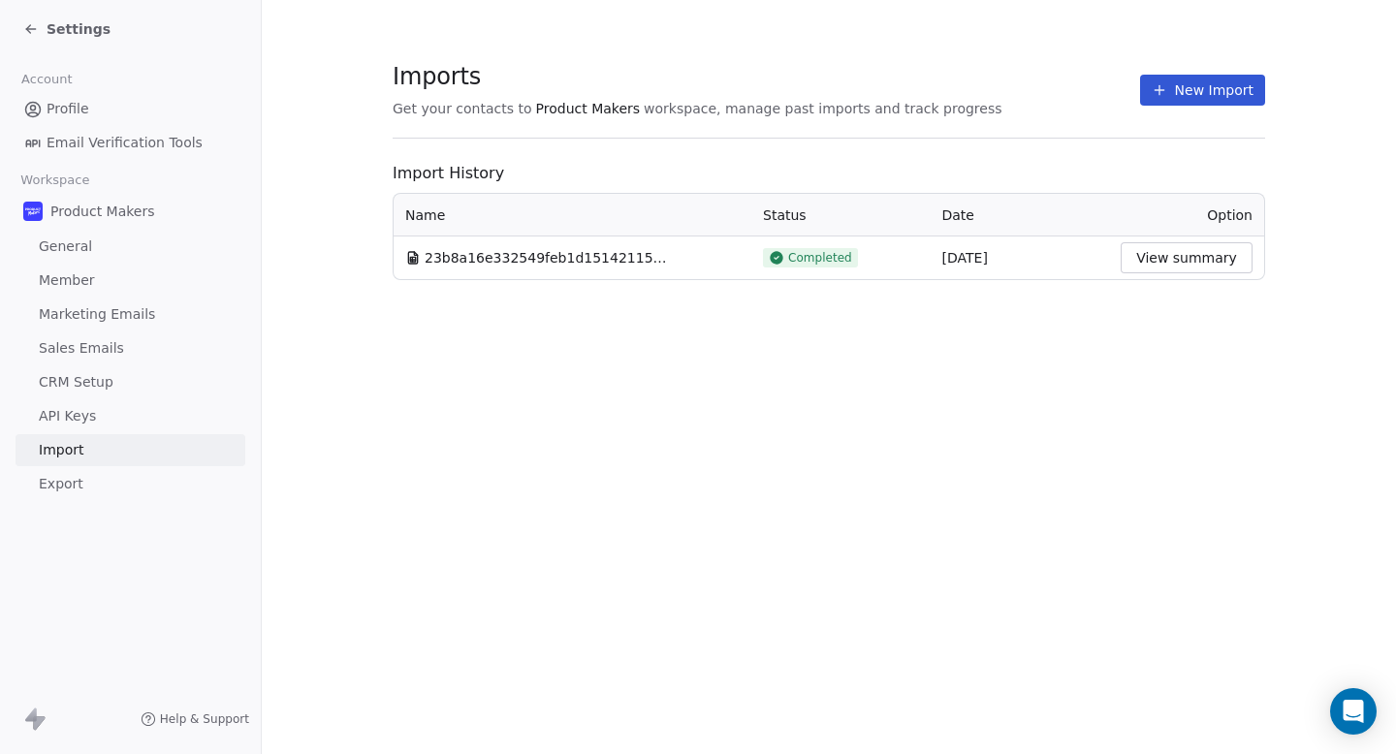
click at [1196, 72] on section "Imports Get your contacts to Product Makers workspace, manage past imports and …" at bounding box center [829, 100] width 872 height 77
click at [1196, 93] on button "New Import" at bounding box center [1202, 90] width 125 height 31
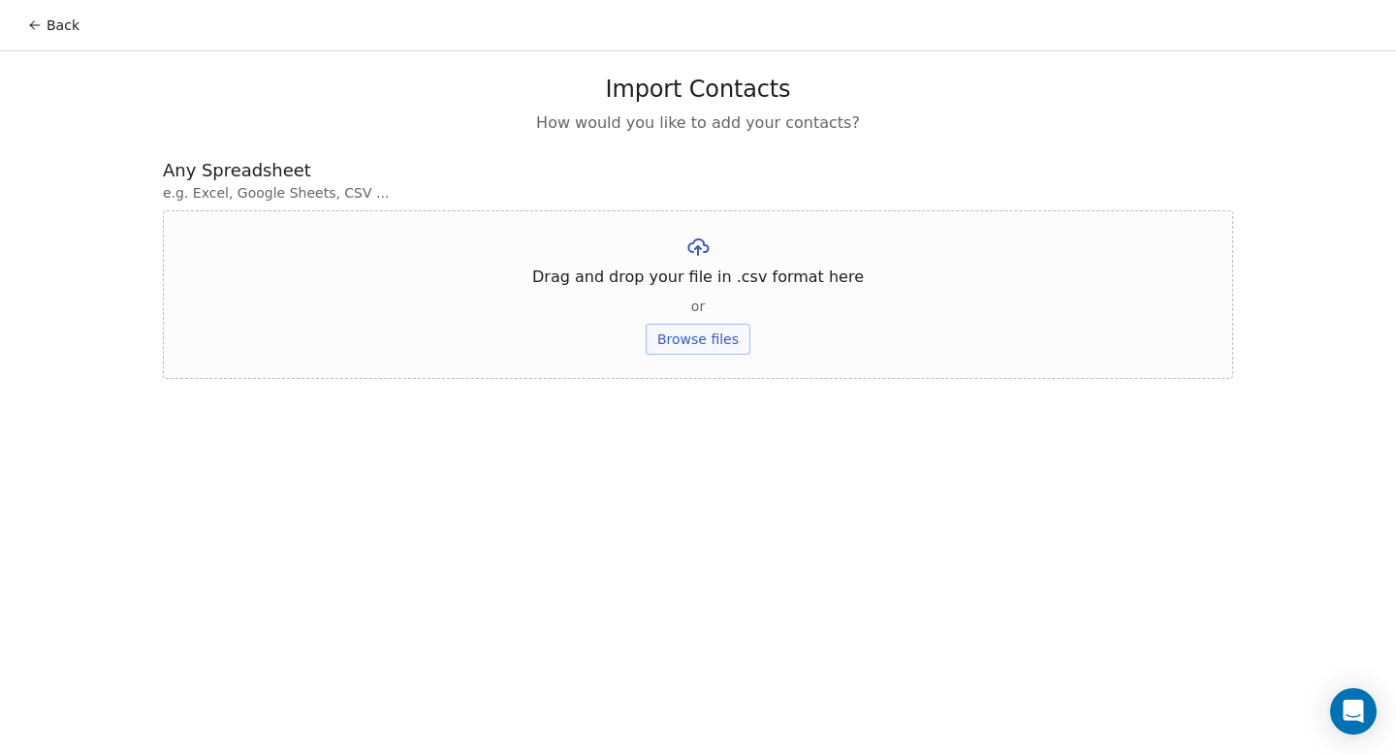
click at [699, 362] on div "Drag and drop your file in .csv format here or Browse files" at bounding box center [698, 294] width 1070 height 169
click at [699, 342] on button "Browse files" at bounding box center [698, 339] width 105 height 31
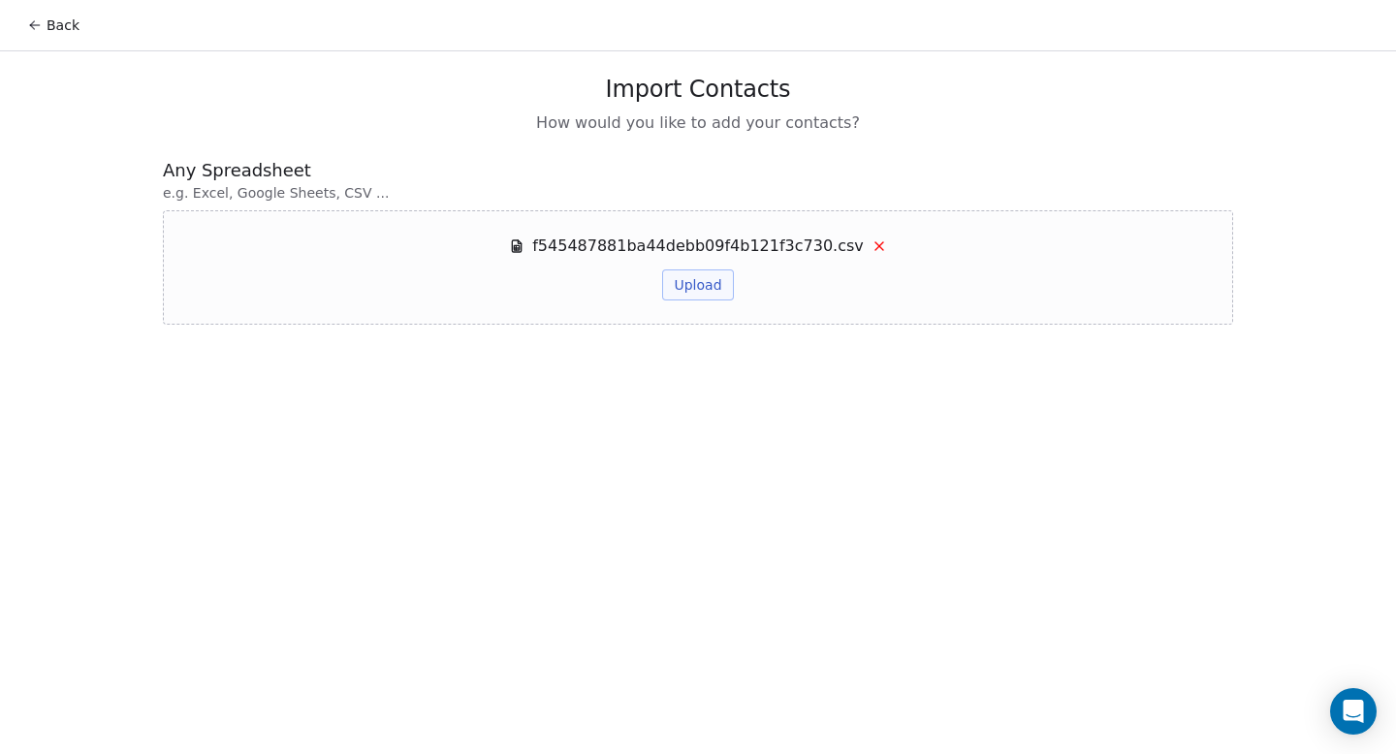
click at [699, 286] on button "Upload" at bounding box center [697, 285] width 71 height 31
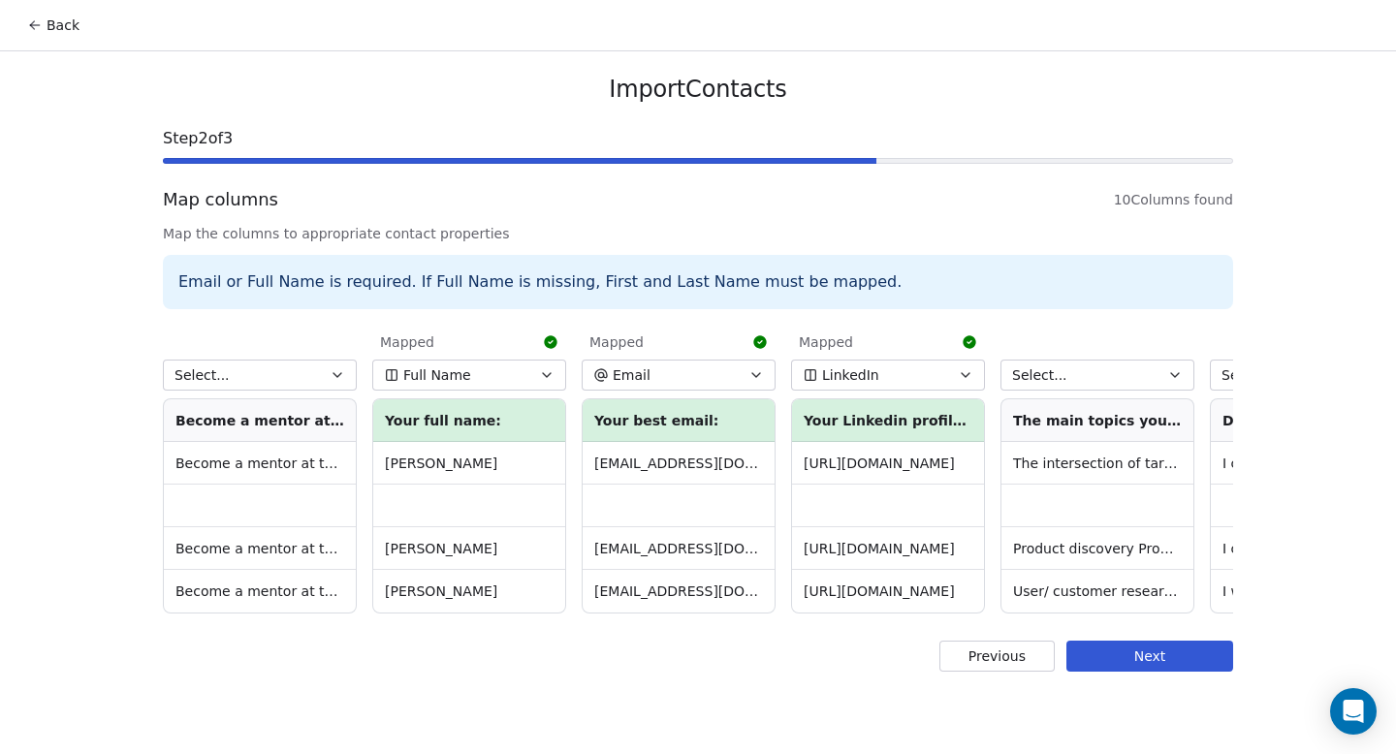
click at [1203, 664] on button "Next" at bounding box center [1149, 656] width 167 height 31
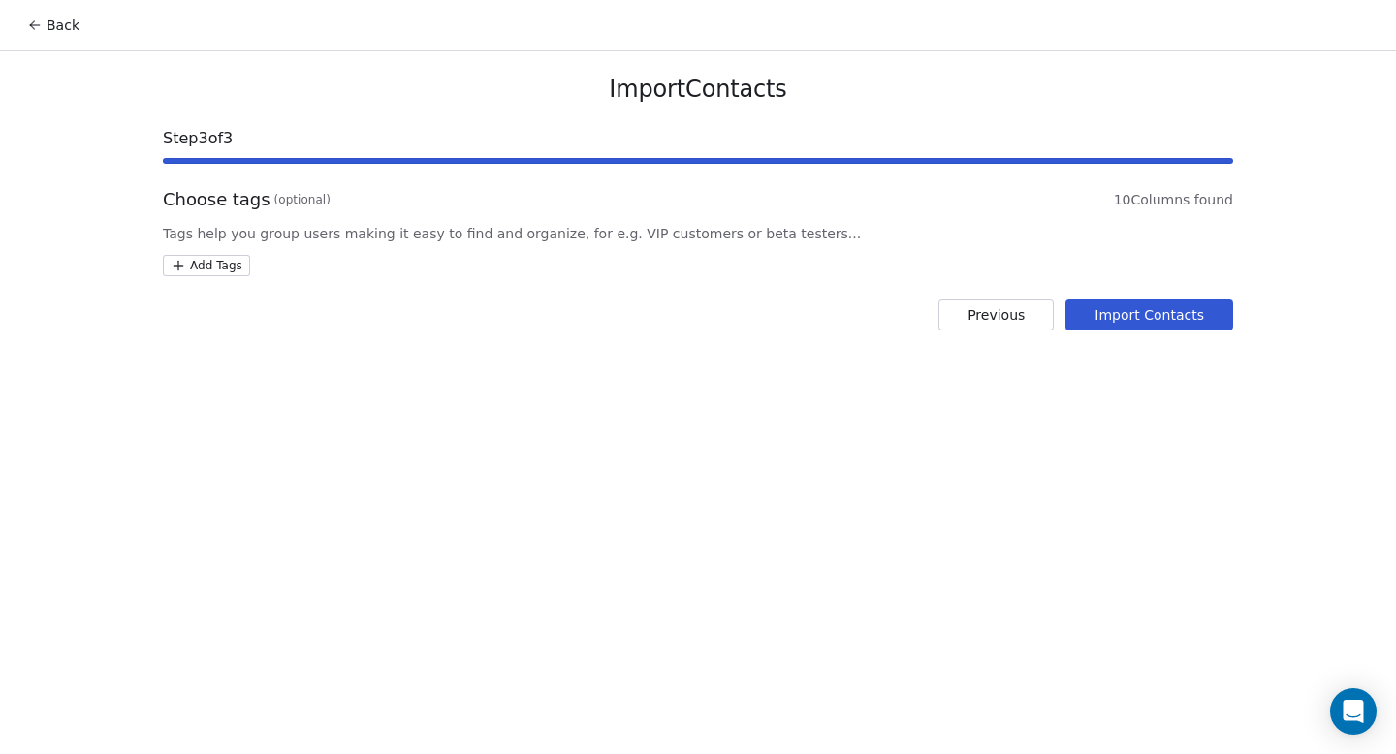
click at [205, 270] on html "Back Import Contacts Step 3 of 3 Choose tags (optional) 10 Columns found Tags h…" at bounding box center [698, 377] width 1396 height 754
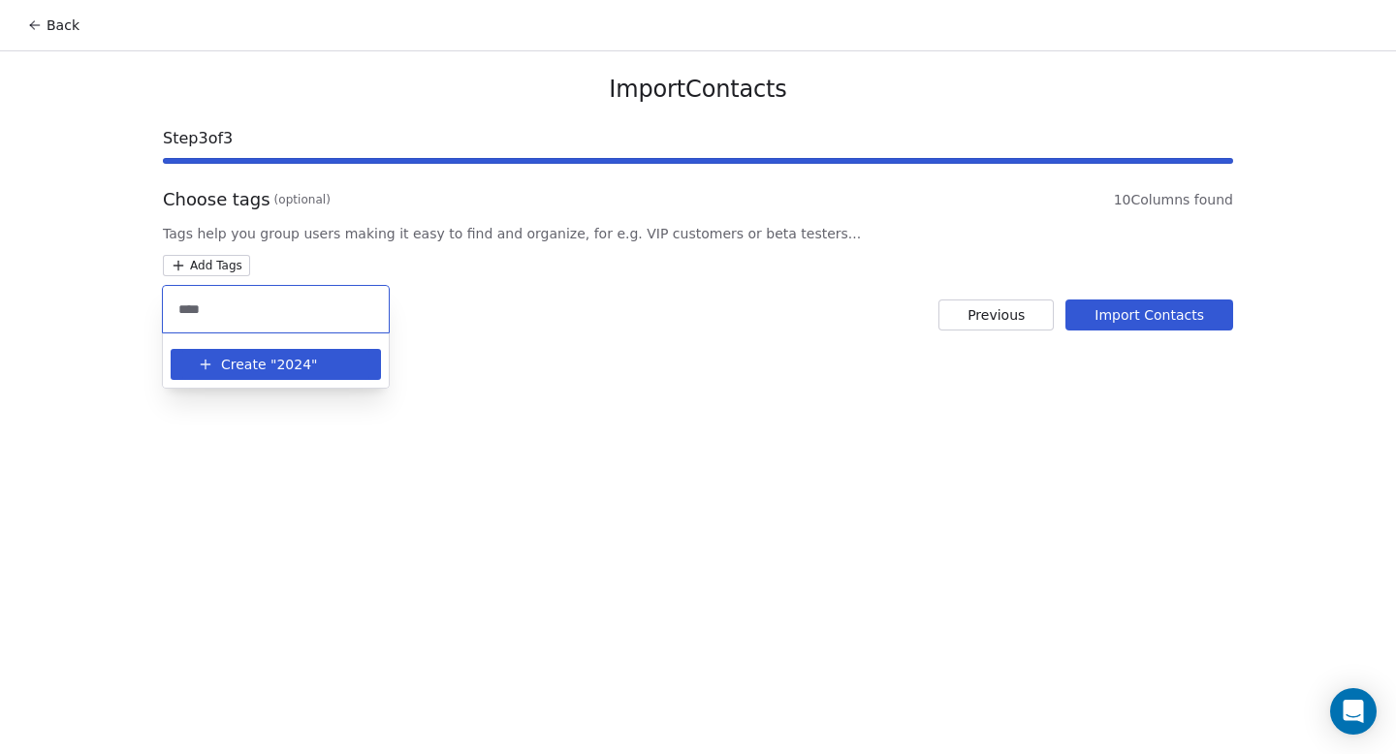
type input "****"
click at [210, 365] on icon "Suggestions" at bounding box center [206, 365] width 16 height 16
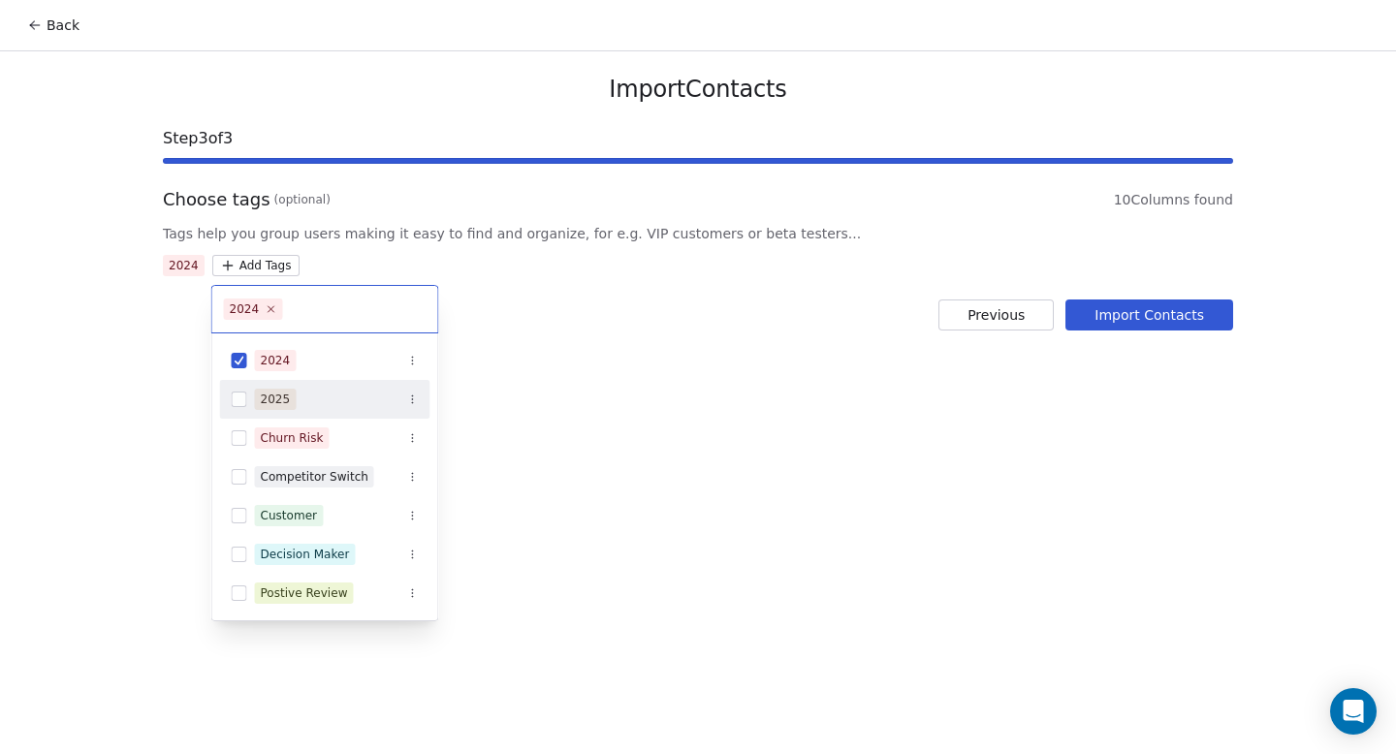
click at [887, 319] on html "Back Import Contacts Step 3 of 3 Choose tags (optional) 10 Columns found Tags h…" at bounding box center [698, 377] width 1396 height 754
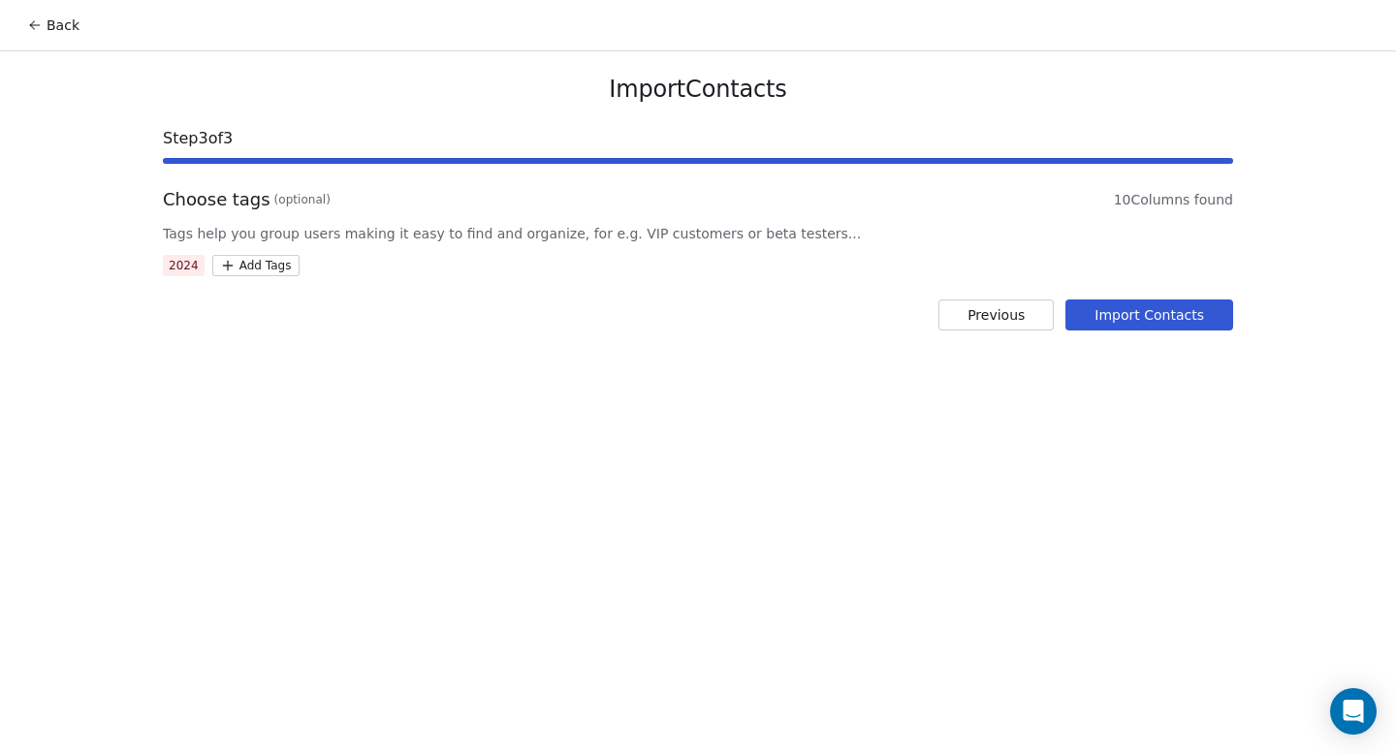
click at [1105, 307] on button "Import Contacts" at bounding box center [1149, 315] width 168 height 31
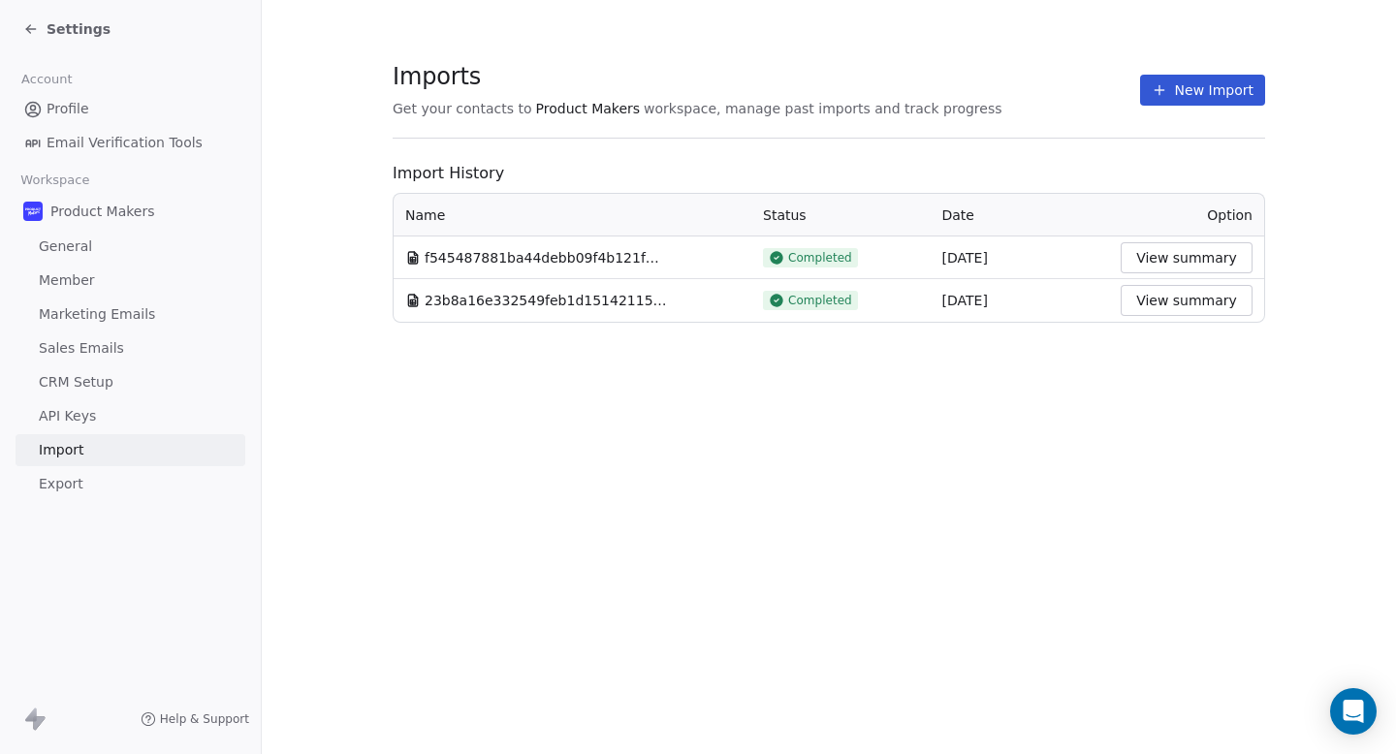
click at [29, 35] on icon at bounding box center [31, 29] width 16 height 16
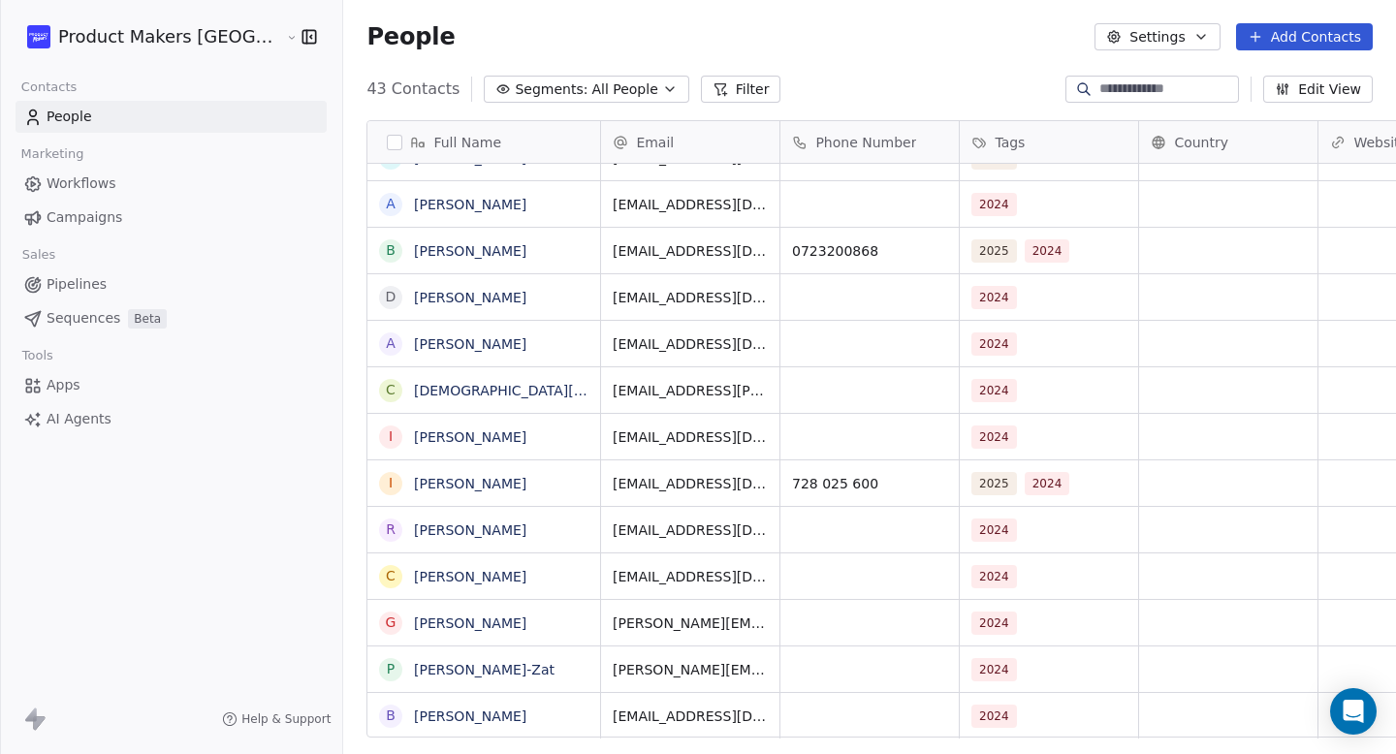
click at [1286, 35] on button "Add Contacts" at bounding box center [1304, 36] width 137 height 27
click at [1285, 104] on span "Import from CSV" at bounding box center [1300, 110] width 112 height 20
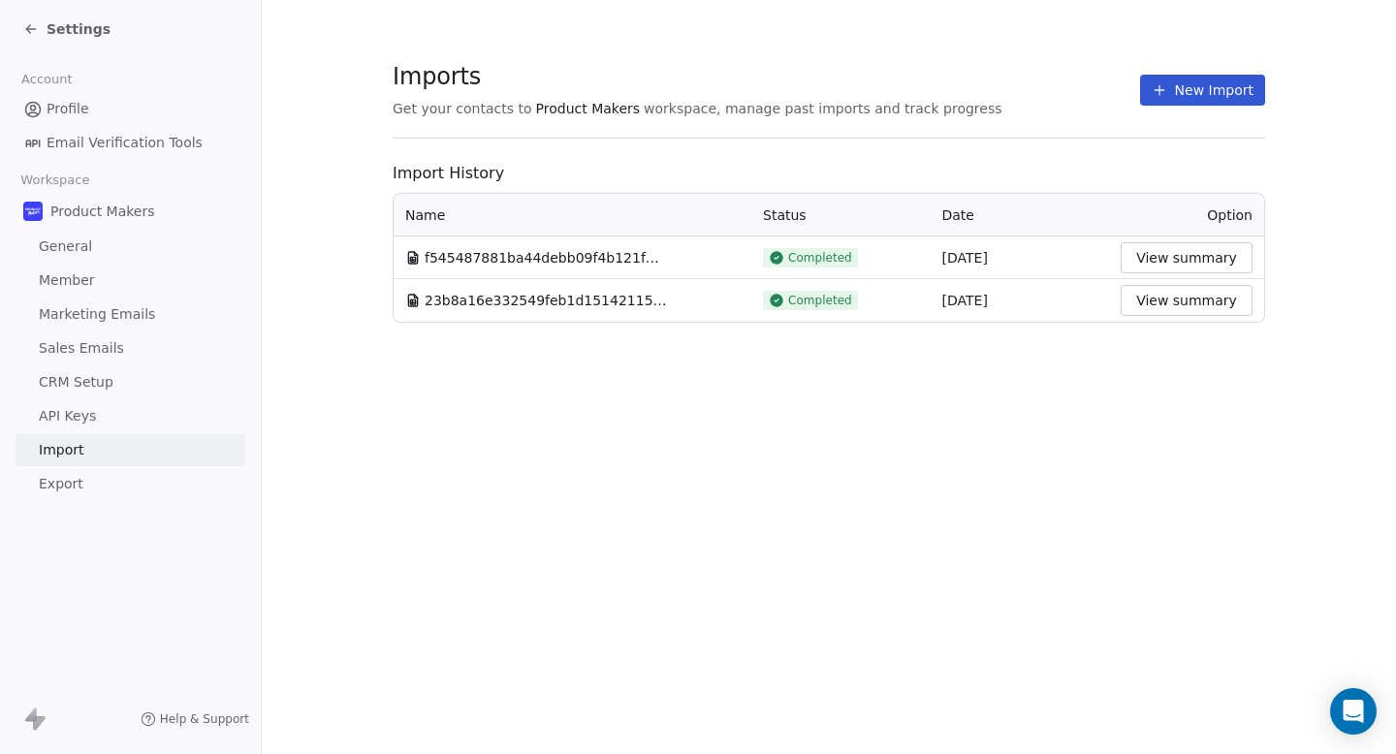
click at [1206, 249] on button "View summary" at bounding box center [1187, 257] width 132 height 31
click at [1201, 306] on button "View summary" at bounding box center [1187, 300] width 132 height 31
click at [1205, 247] on button "View summary" at bounding box center [1187, 257] width 132 height 31
click at [22, 13] on div "Settings" at bounding box center [130, 29] width 261 height 58
click at [22, 20] on div "Settings" at bounding box center [130, 29] width 261 height 58
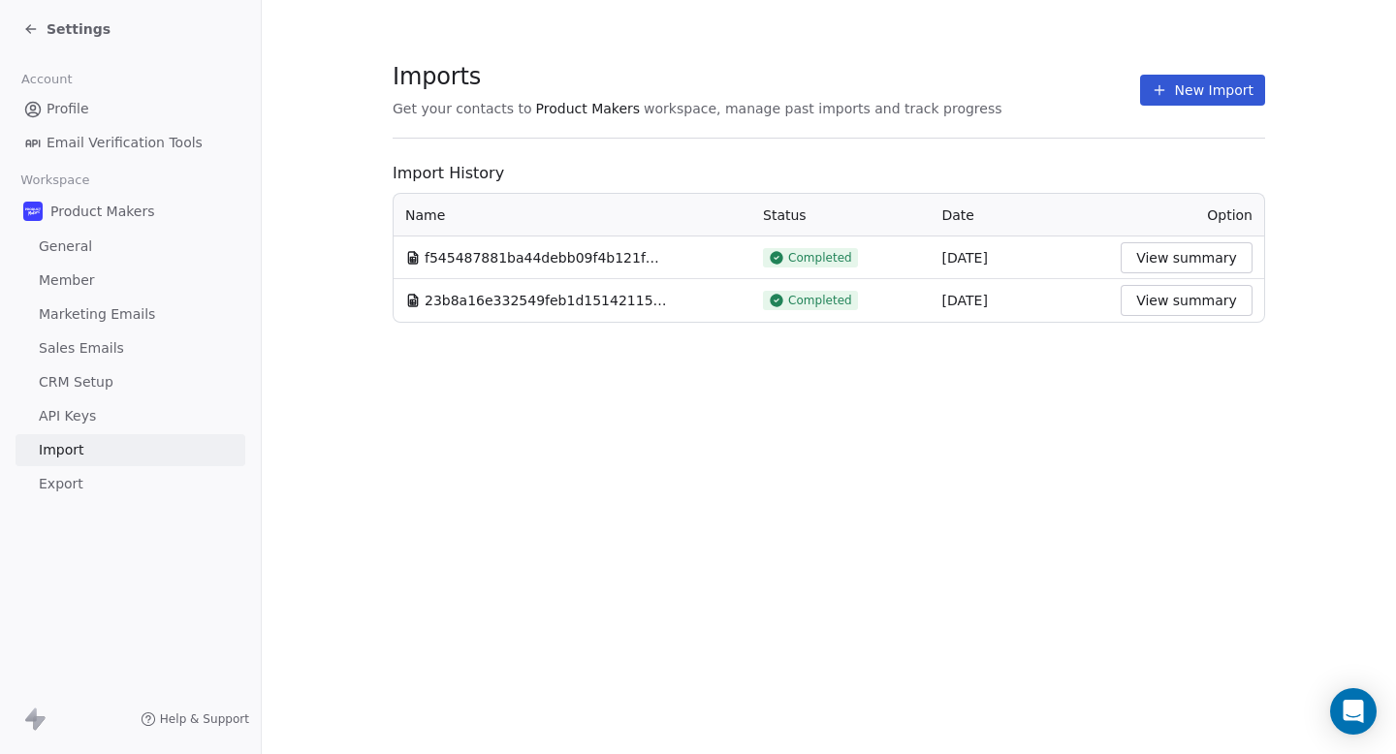
click at [38, 30] on div "Settings" at bounding box center [66, 28] width 87 height 19
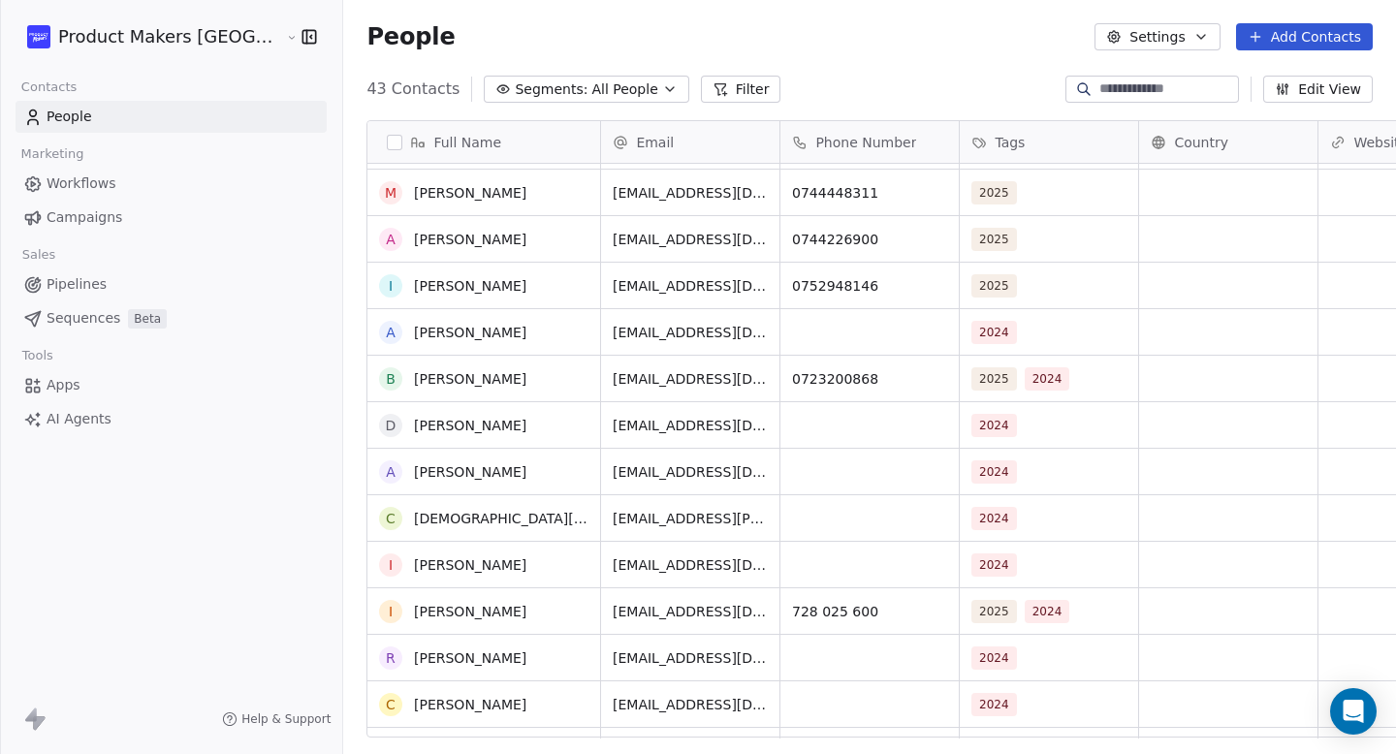
scroll to position [1253, 0]
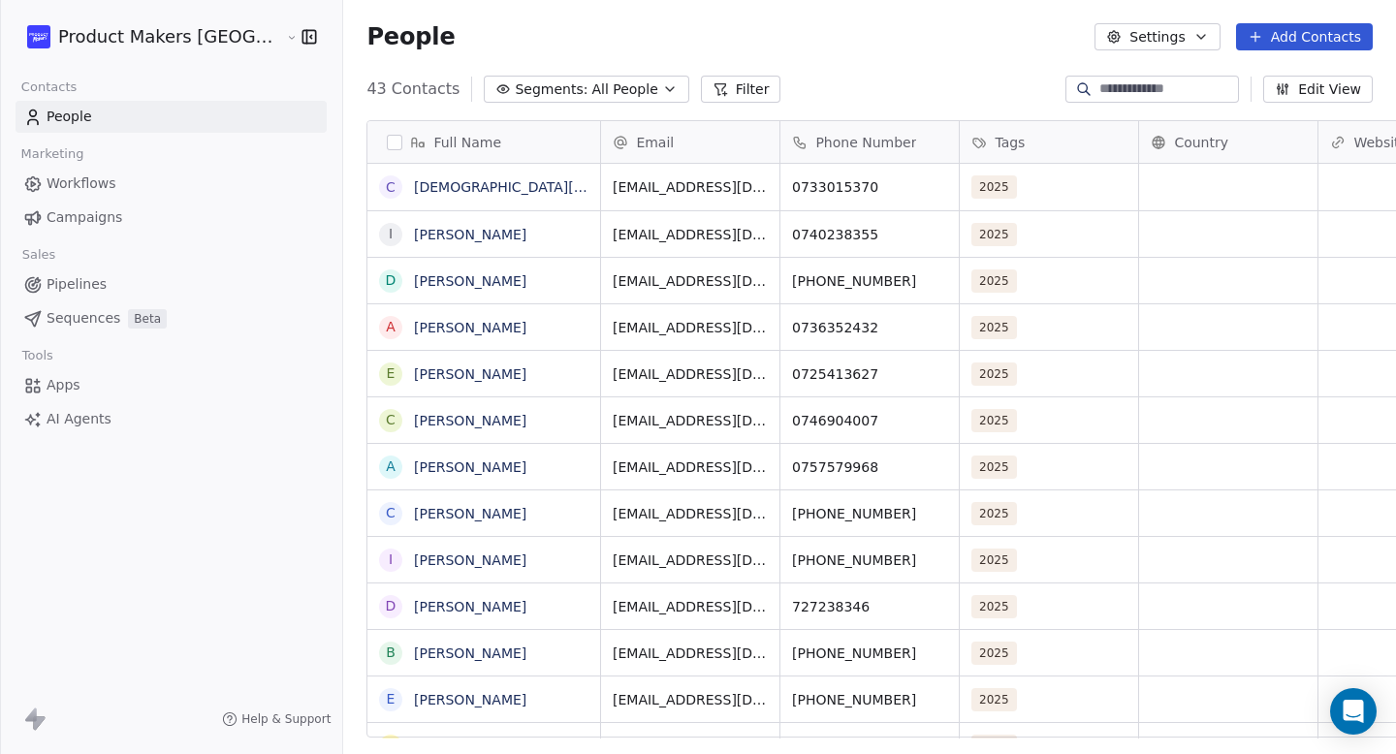
click at [139, 168] on link "Workflows" at bounding box center [171, 184] width 311 height 32
